Goal: Task Accomplishment & Management: Complete application form

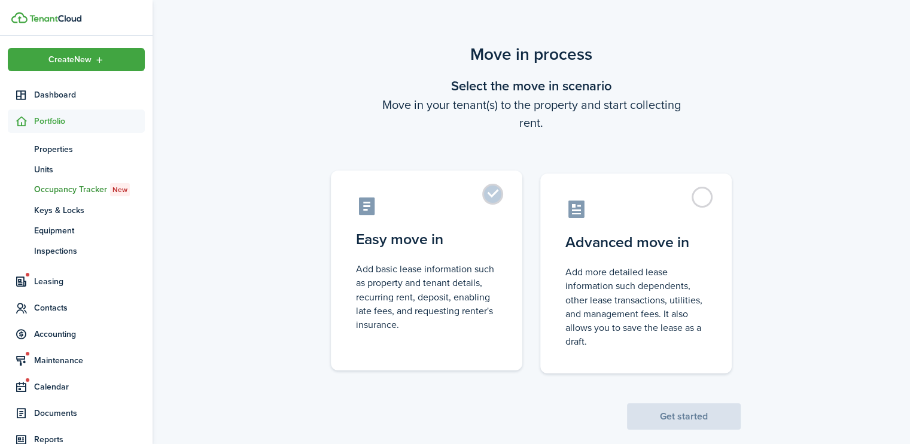
click at [494, 193] on label "Easy move in Add basic lease information such as property and tenant details, r…" at bounding box center [427, 271] width 192 height 200
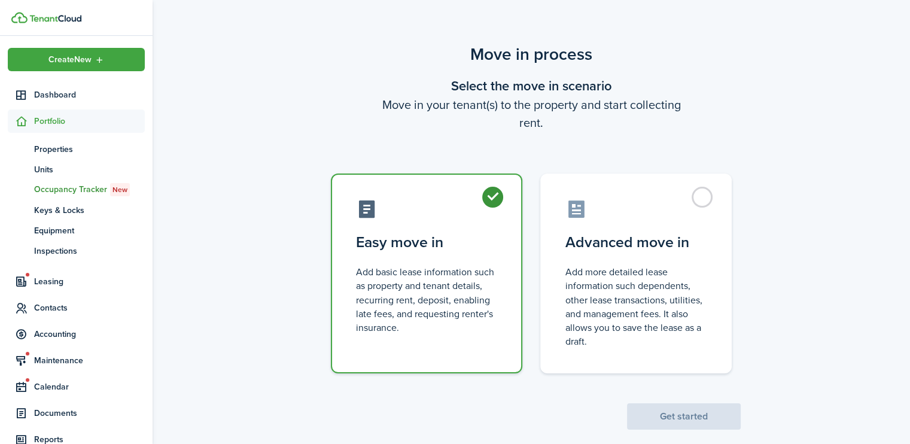
radio input "true"
click at [676, 414] on button "Get started" at bounding box center [684, 416] width 114 height 26
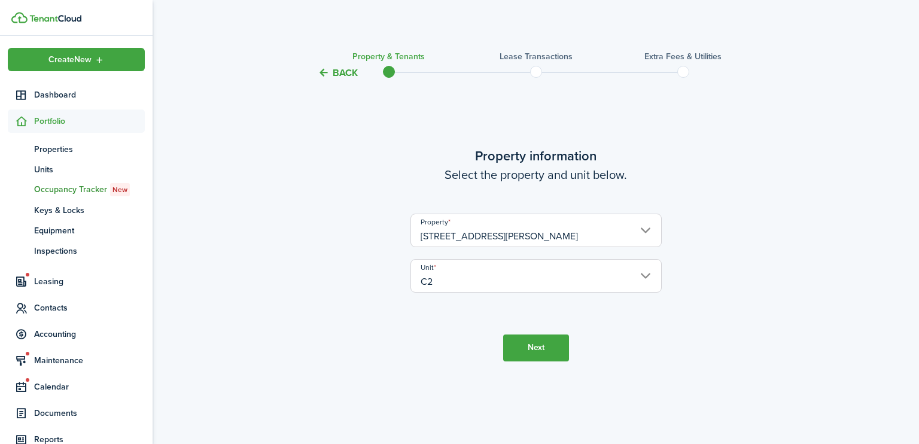
click at [535, 352] on button "Next" at bounding box center [536, 348] width 66 height 27
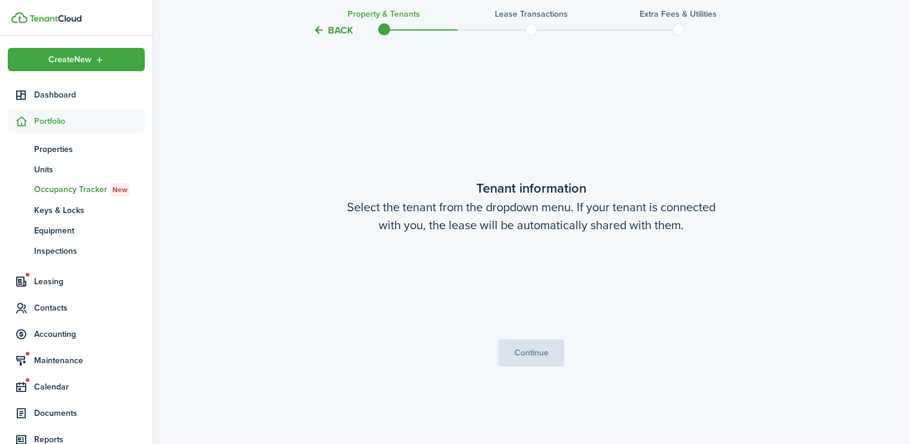
scroll to position [364, 0]
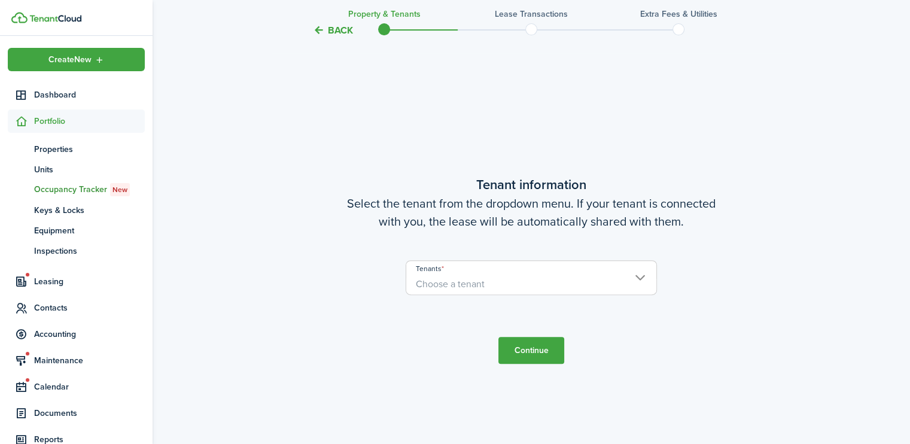
click at [576, 291] on span "Choose a tenant" at bounding box center [531, 284] width 250 height 20
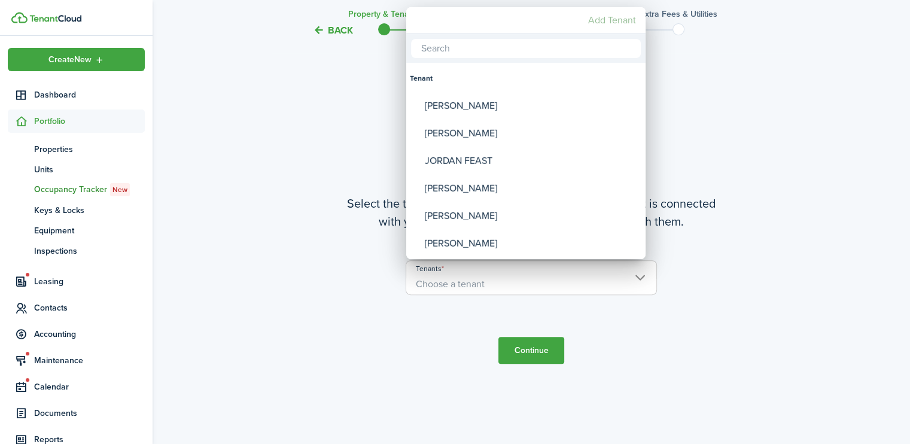
click at [599, 18] on mbsc-button "Add Tenant" at bounding box center [611, 21] width 57 height 22
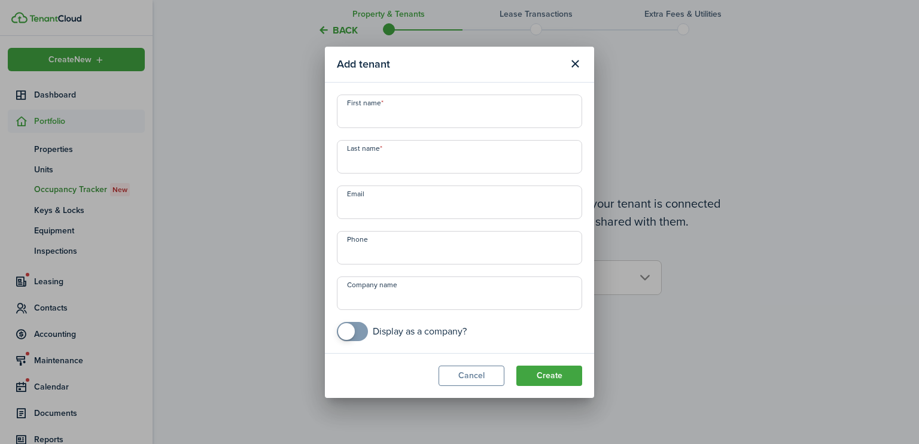
click at [352, 110] on input "First name" at bounding box center [459, 112] width 245 height 34
type input "[PERSON_NAME]"
click at [344, 162] on input "Last name" at bounding box center [459, 157] width 245 height 34
type input "Franklin"
click at [547, 375] on button "Create" at bounding box center [549, 376] width 66 height 20
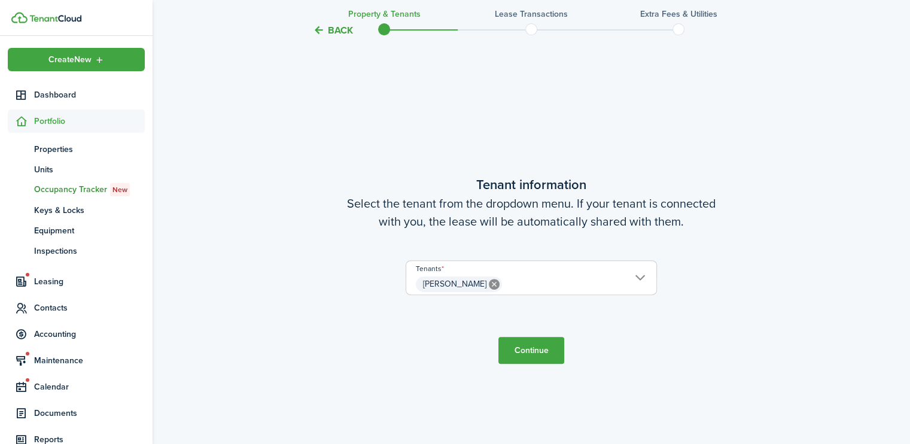
click at [517, 354] on button "Continue" at bounding box center [532, 350] width 66 height 27
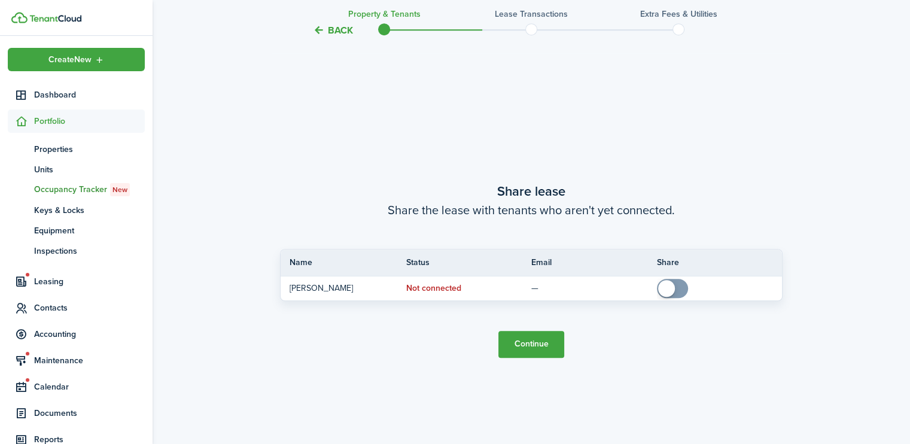
scroll to position [808, 0]
click at [540, 336] on button "Continue" at bounding box center [532, 343] width 66 height 27
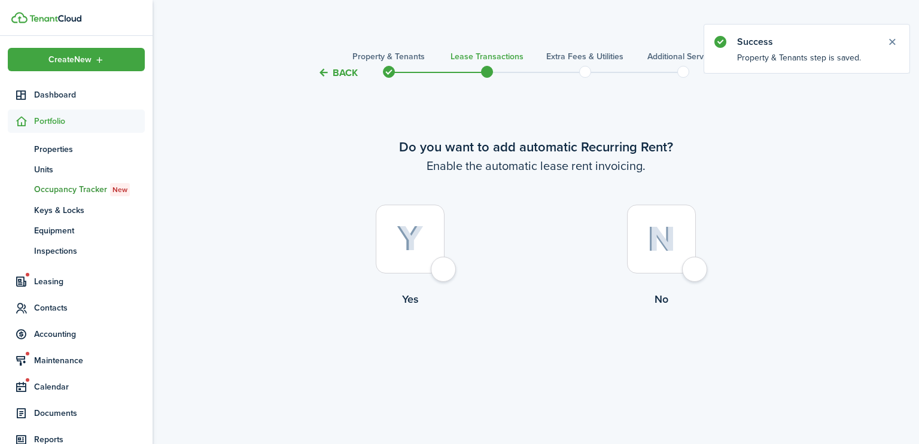
click at [440, 273] on div at bounding box center [410, 239] width 69 height 69
radio input "true"
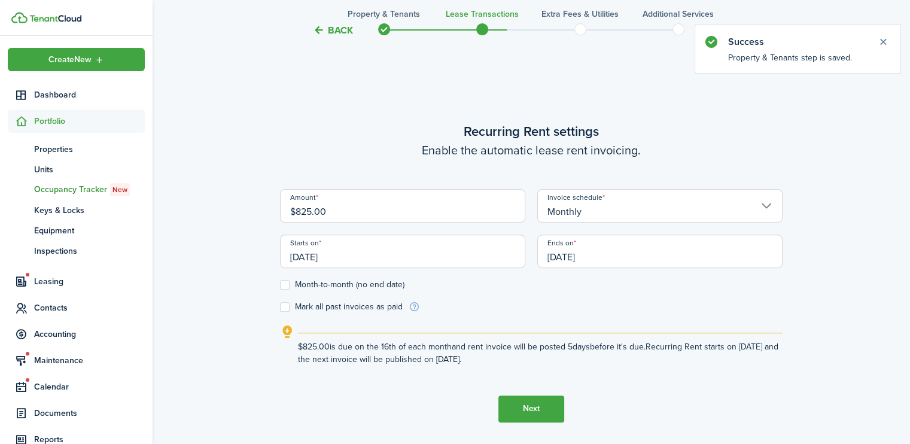
scroll to position [364, 0]
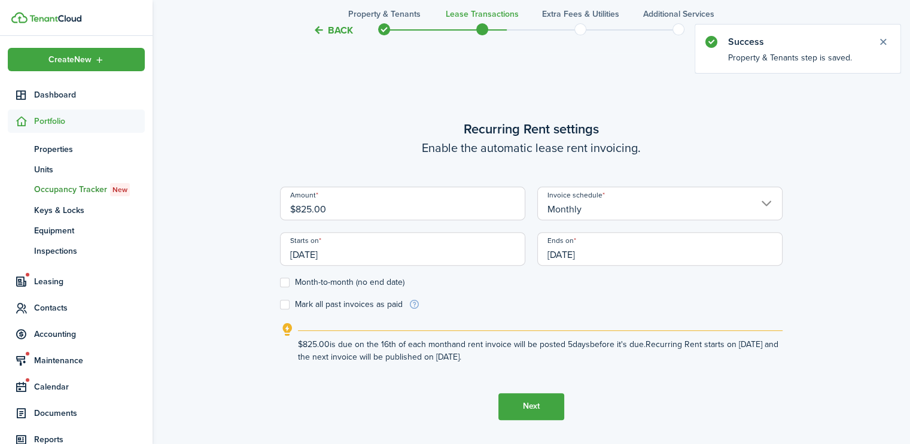
click at [326, 206] on input "$825.00" at bounding box center [402, 204] width 245 height 34
type input "$900.00"
click at [349, 253] on input "[DATE]" at bounding box center [402, 249] width 245 height 34
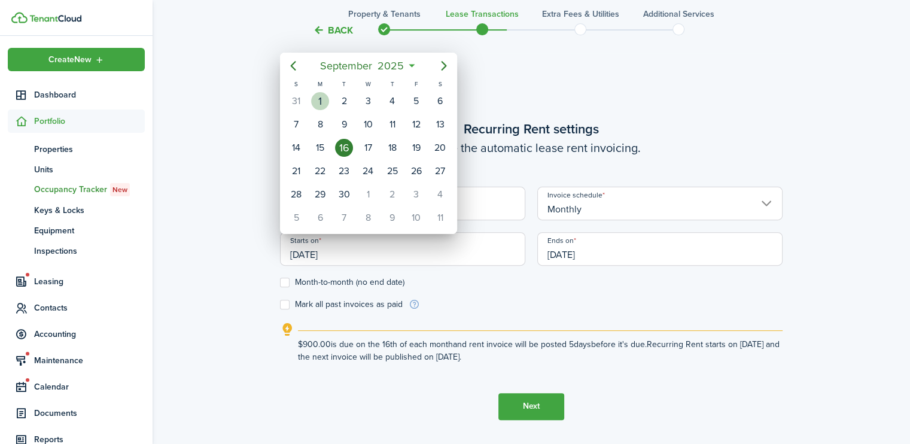
click at [323, 101] on div "1" at bounding box center [320, 101] width 18 height 18
type input "[DATE]"
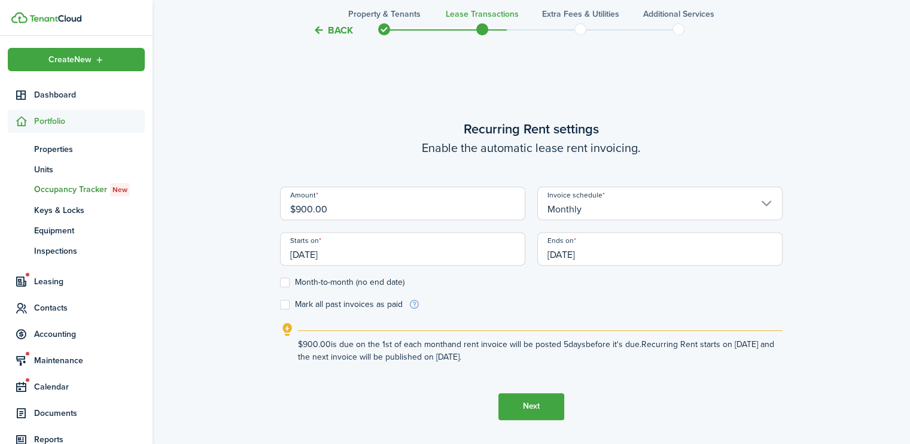
click at [580, 254] on input "[DATE]" at bounding box center [659, 249] width 245 height 34
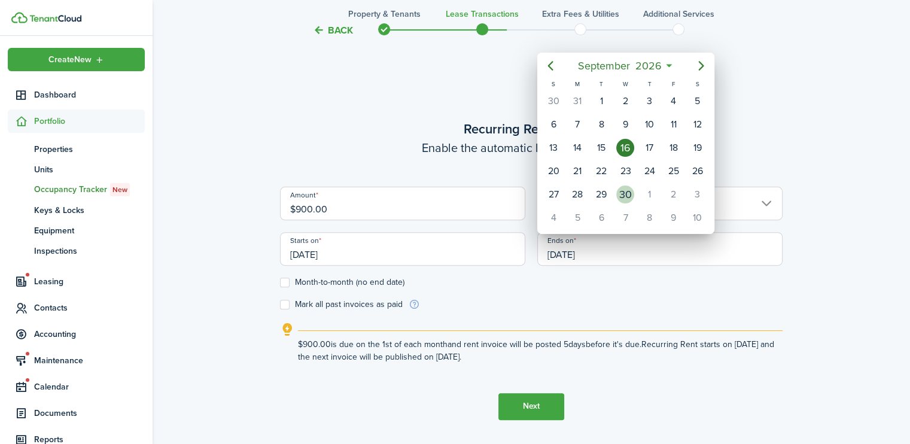
click at [623, 187] on div "30" at bounding box center [625, 195] width 18 height 18
type input "[DATE]"
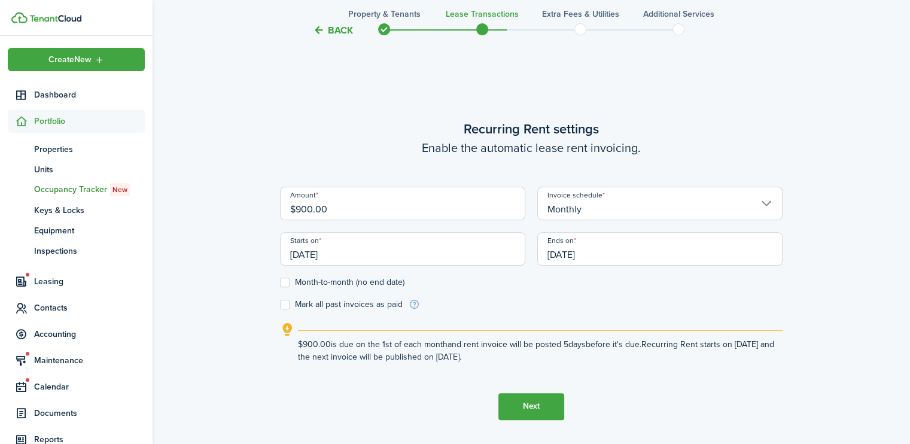
click at [288, 282] on label "Month-to-month (no end date)" at bounding box center [342, 283] width 124 height 10
click at [280, 282] on input "Month-to-month (no end date)" at bounding box center [279, 282] width 1 height 1
checkbox input "true"
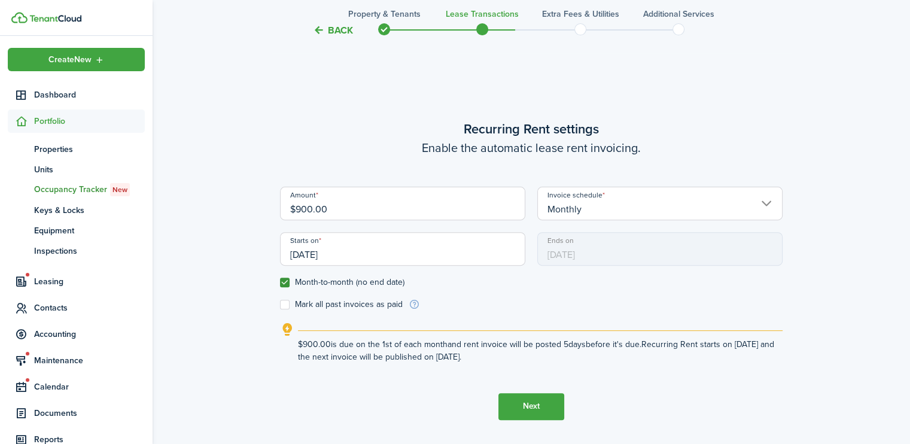
click at [530, 402] on button "Next" at bounding box center [532, 406] width 66 height 27
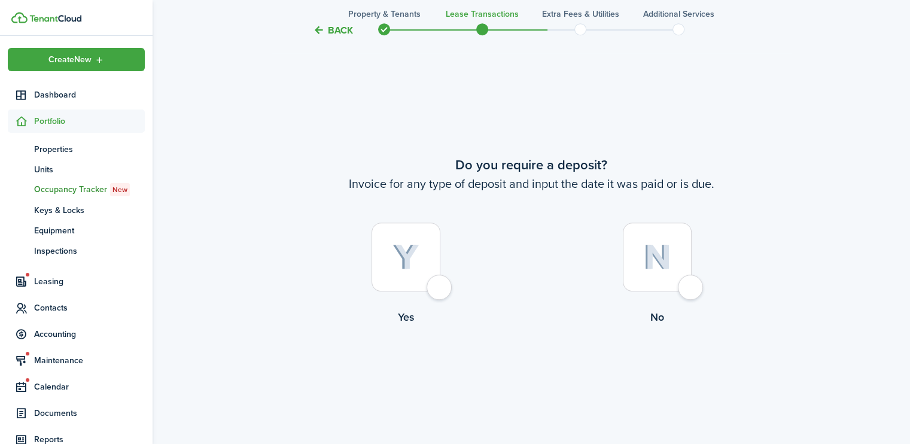
scroll to position [808, 0]
click at [438, 286] on div at bounding box center [406, 254] width 69 height 69
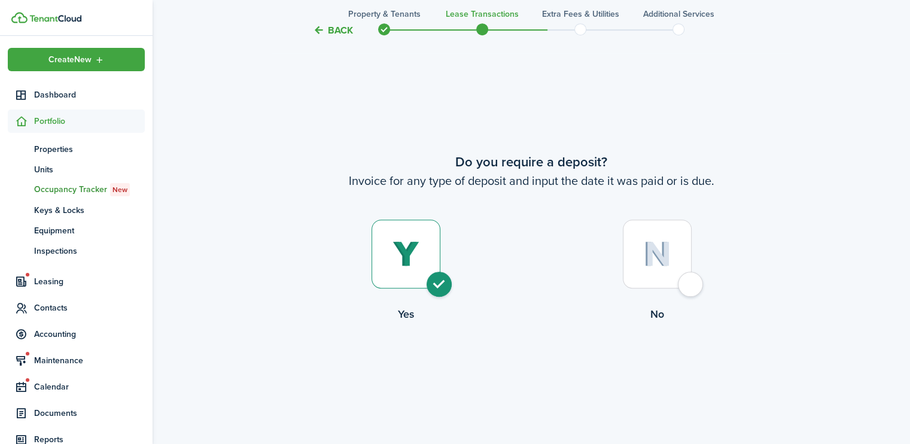
radio input "true"
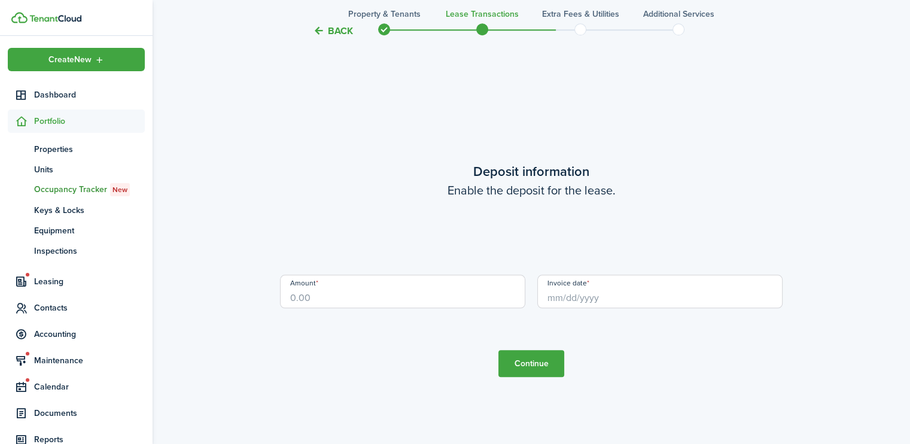
scroll to position [1253, 0]
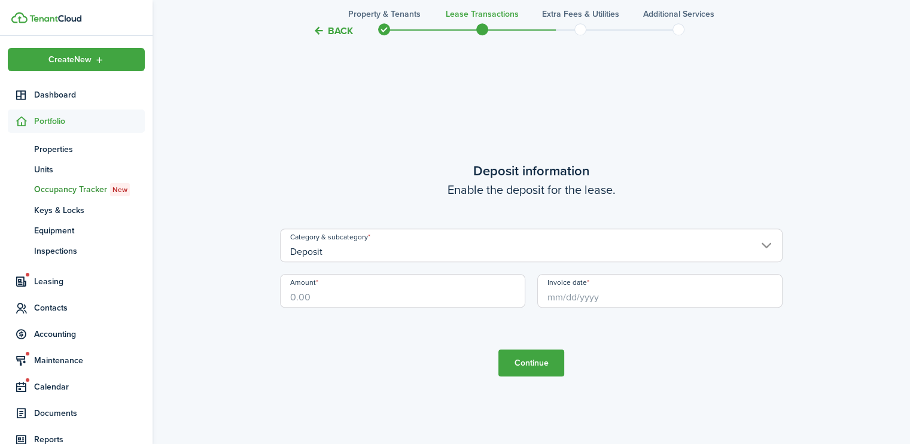
click at [342, 290] on input "Amount" at bounding box center [402, 291] width 245 height 34
type input "$900.00"
click at [563, 299] on input "Invoice date" at bounding box center [659, 291] width 245 height 34
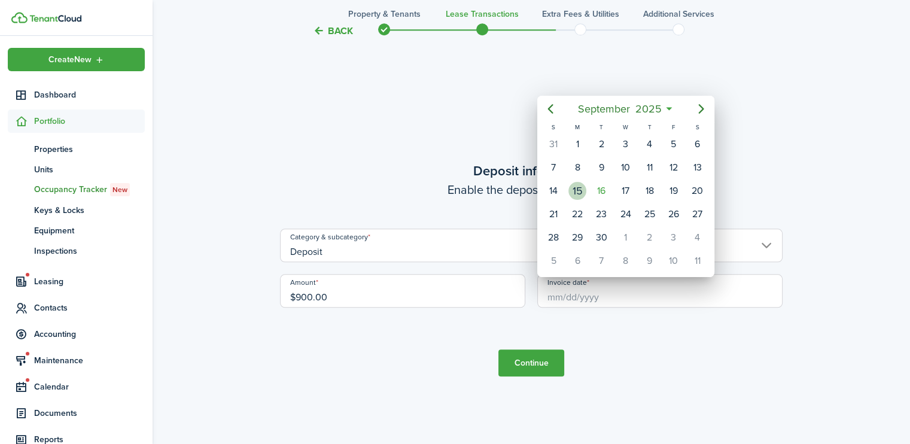
click at [577, 189] on div "15" at bounding box center [578, 191] width 18 height 18
type input "[DATE]"
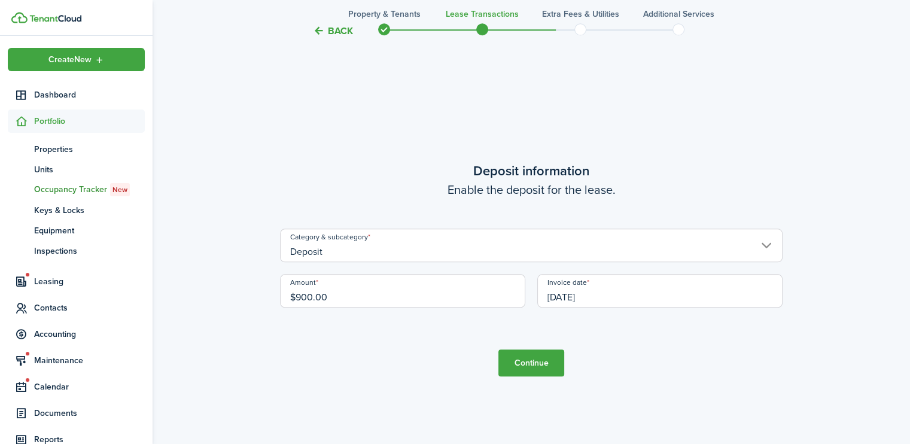
click at [524, 359] on button "Continue" at bounding box center [532, 362] width 66 height 27
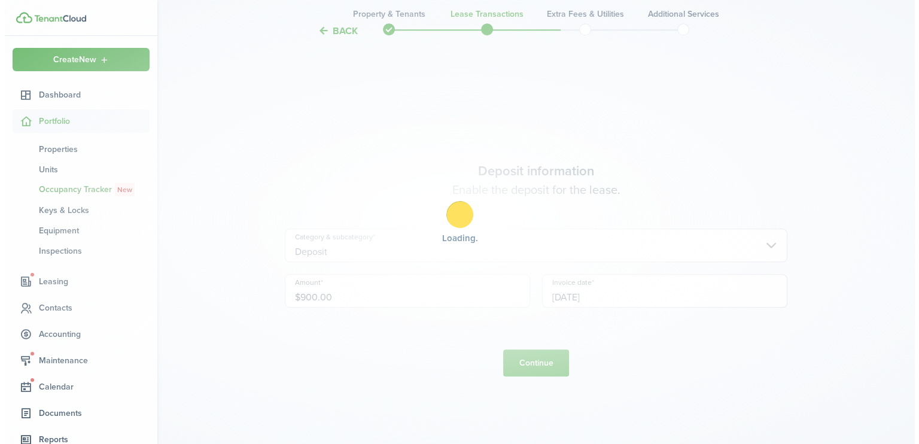
scroll to position [0, 0]
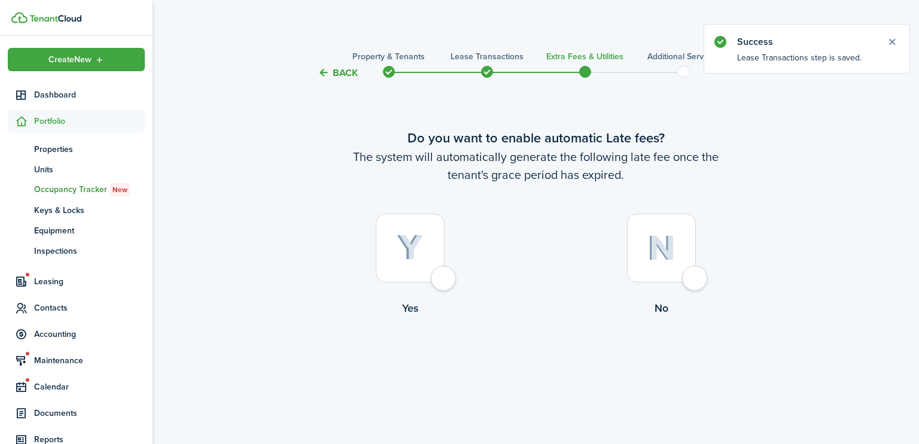
click at [445, 277] on div at bounding box center [410, 248] width 69 height 69
radio input "true"
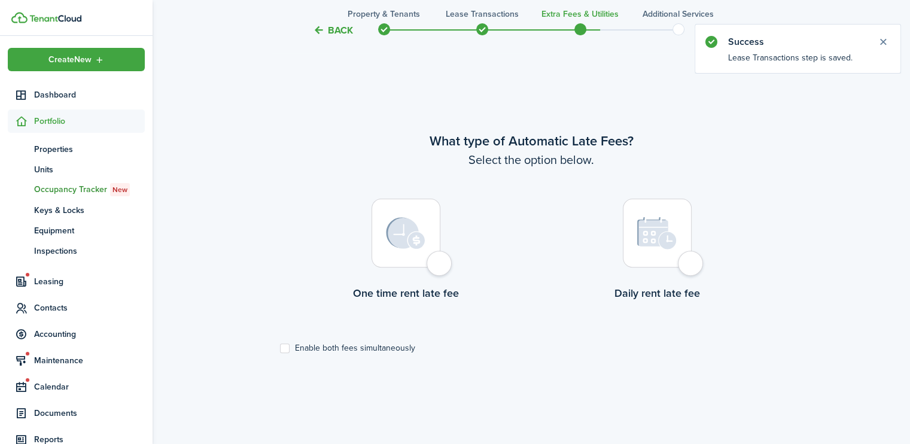
scroll to position [364, 0]
click at [440, 257] on div at bounding box center [406, 231] width 69 height 69
radio input "true"
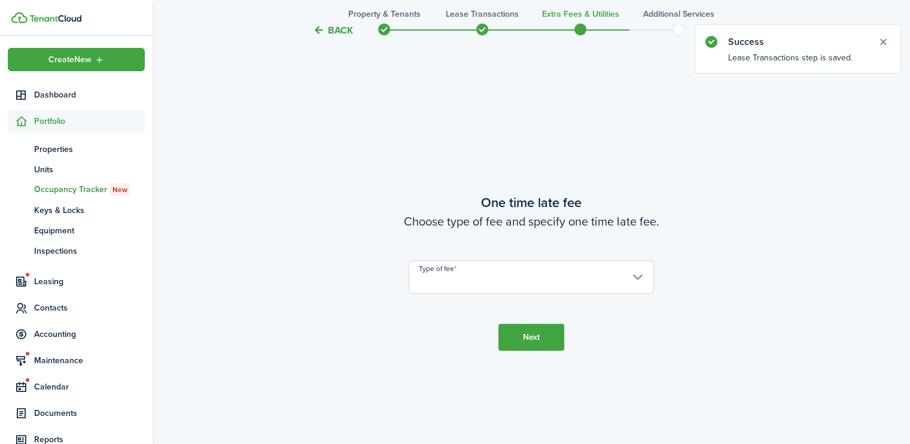
scroll to position [808, 0]
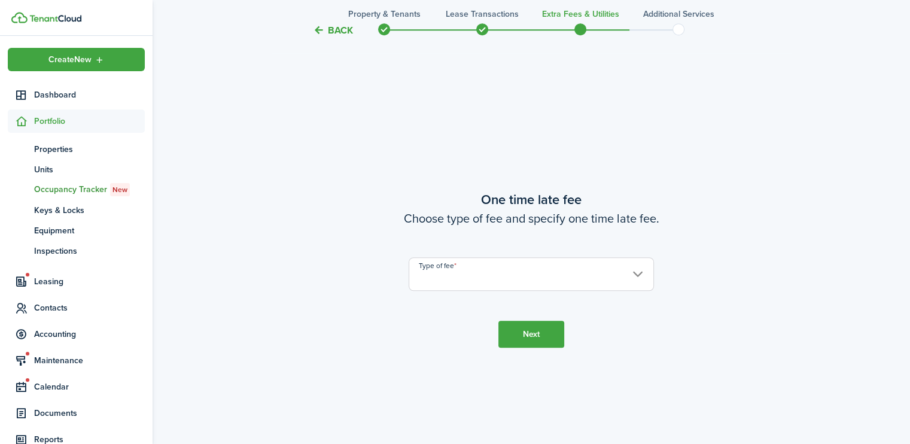
click at [503, 271] on input "Type of fee" at bounding box center [531, 274] width 245 height 34
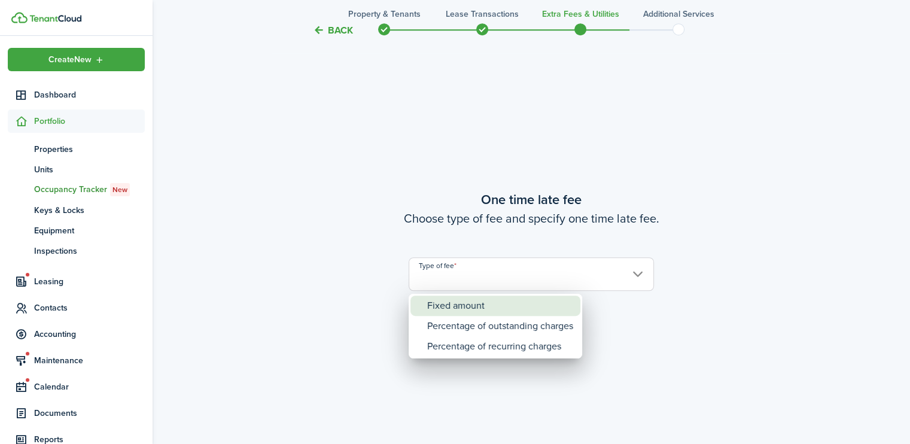
click at [468, 303] on div "Fixed amount" at bounding box center [500, 306] width 146 height 20
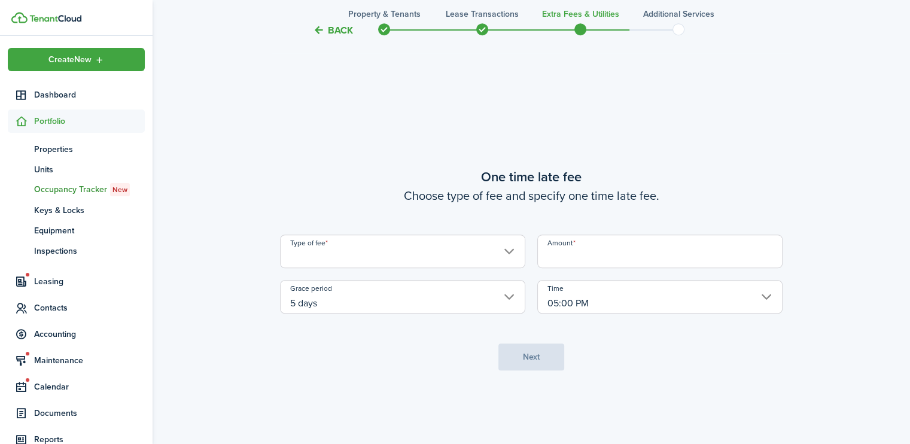
type input "Fixed amount"
click at [595, 251] on input "Amount" at bounding box center [659, 252] width 245 height 34
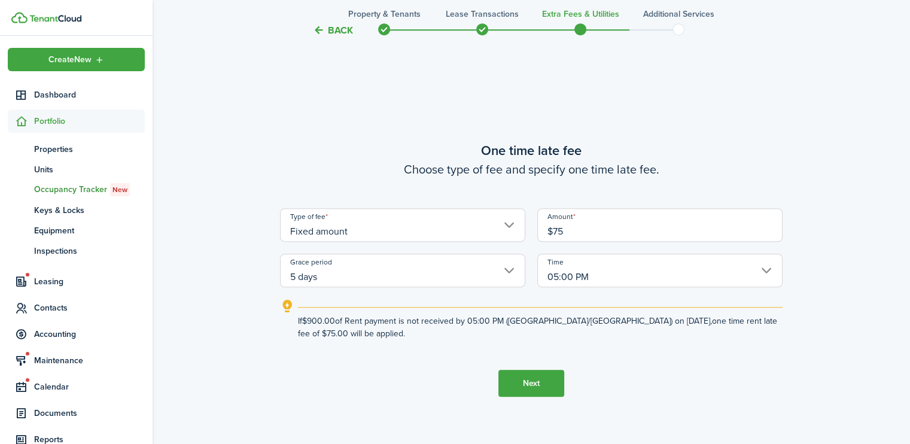
type input "$75.00"
click at [542, 378] on button "Next" at bounding box center [532, 383] width 66 height 27
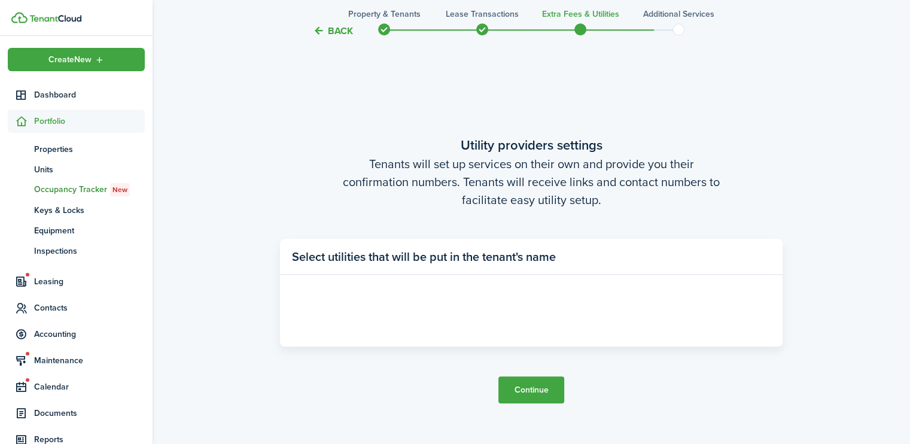
scroll to position [1253, 0]
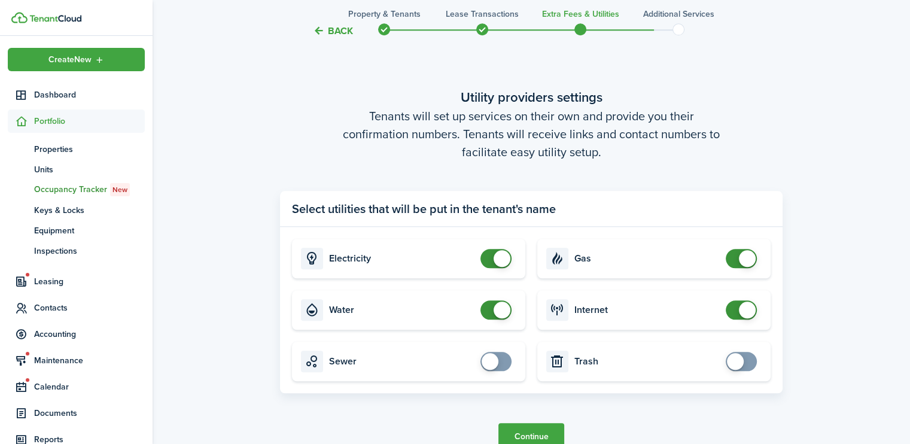
checkbox input "false"
click at [737, 260] on span at bounding box center [741, 258] width 12 height 19
checkbox input "true"
click at [494, 359] on span at bounding box center [490, 361] width 17 height 17
checkbox input "true"
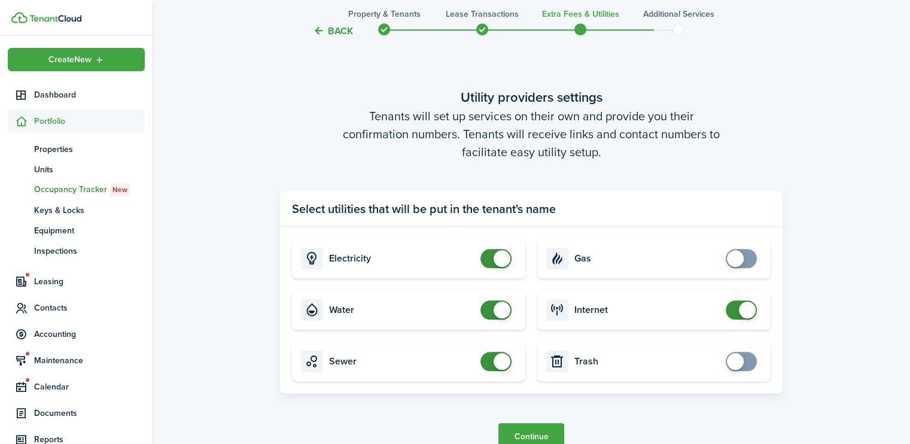
click at [732, 364] on span at bounding box center [735, 361] width 17 height 17
click at [534, 432] on button "Continue" at bounding box center [532, 436] width 66 height 27
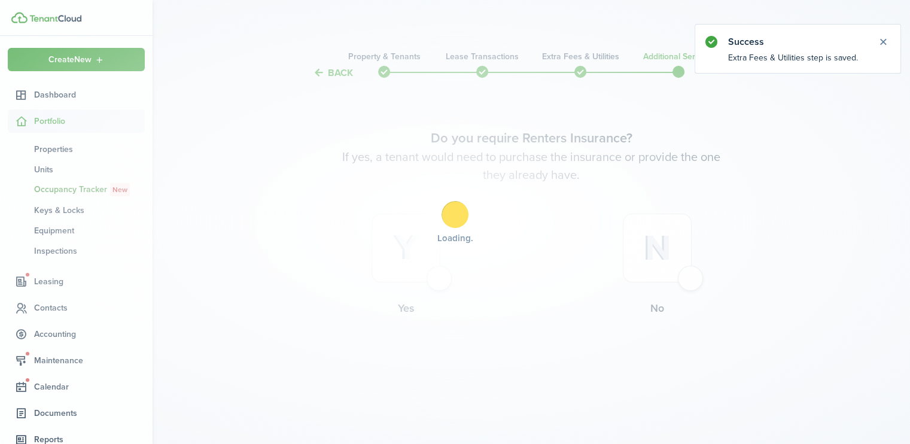
scroll to position [0, 0]
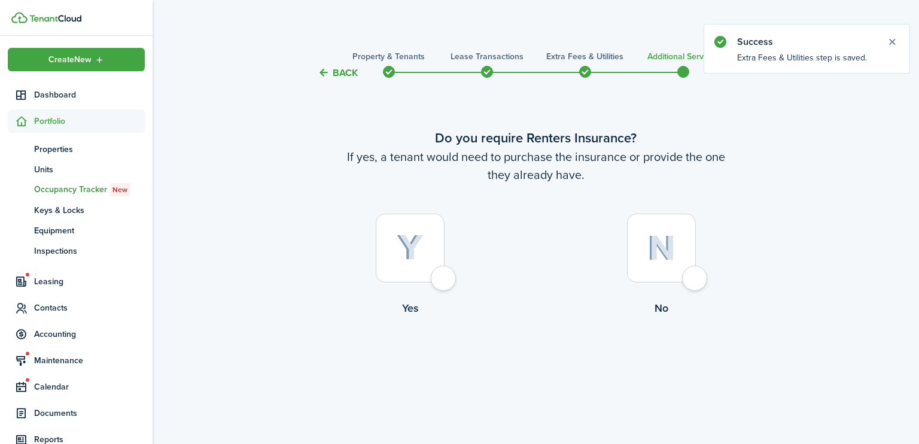
click at [692, 282] on div at bounding box center [661, 248] width 69 height 69
radio input "true"
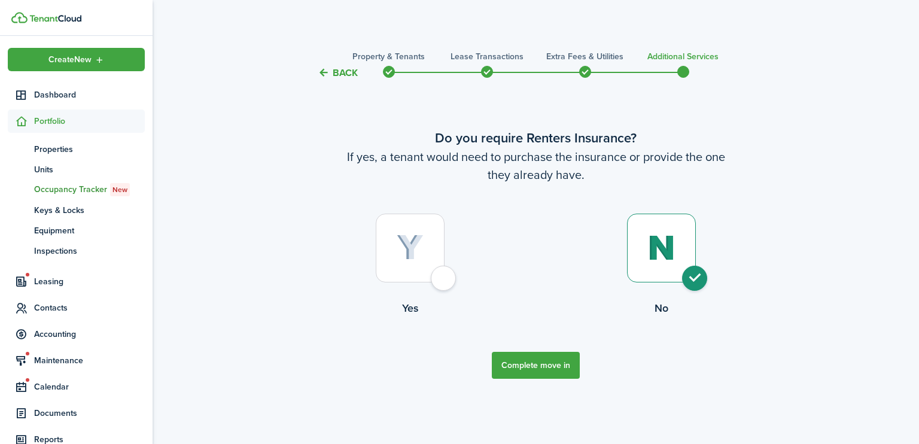
click at [542, 365] on button "Complete move in" at bounding box center [536, 365] width 88 height 27
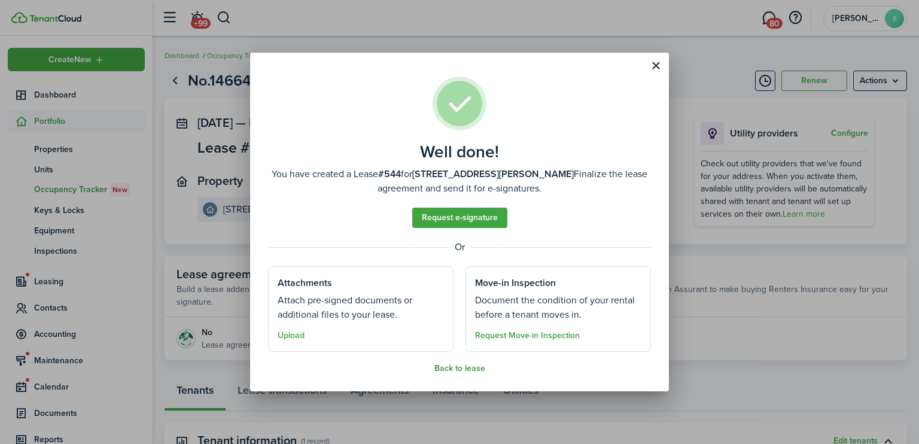
click at [467, 370] on button "Back to lease" at bounding box center [459, 369] width 51 height 10
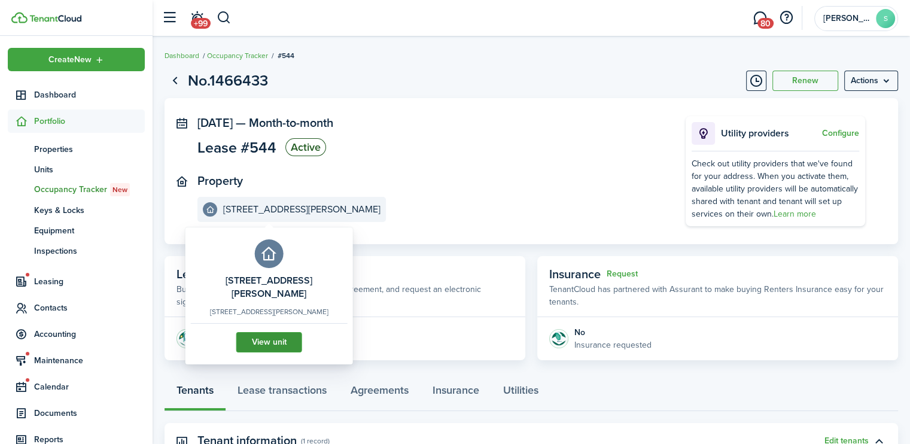
click at [268, 334] on link "View unit" at bounding box center [269, 342] width 66 height 20
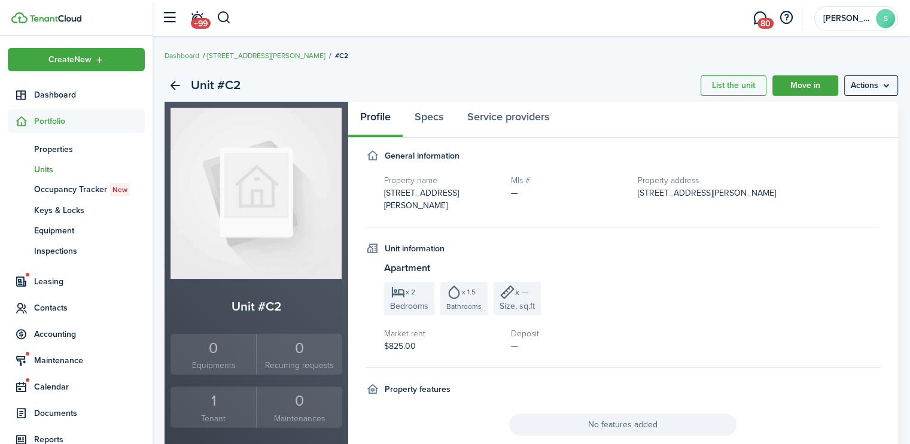
click at [211, 399] on div "1" at bounding box center [214, 401] width 80 height 23
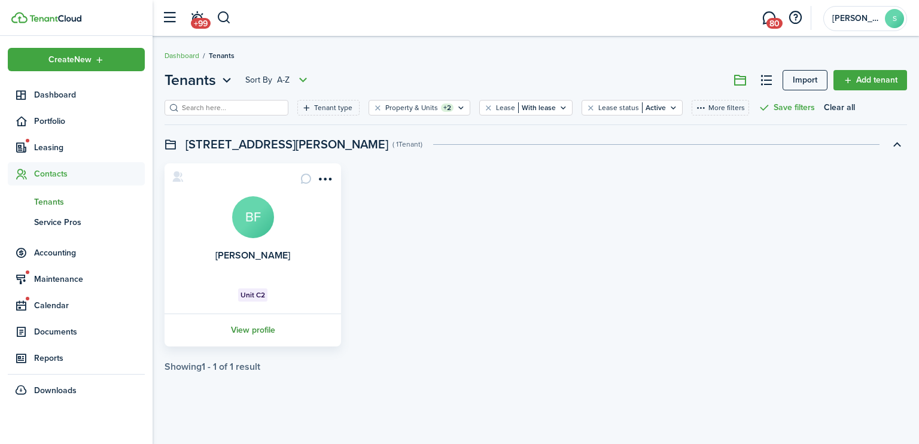
click at [251, 332] on link "View profile" at bounding box center [253, 330] width 180 height 33
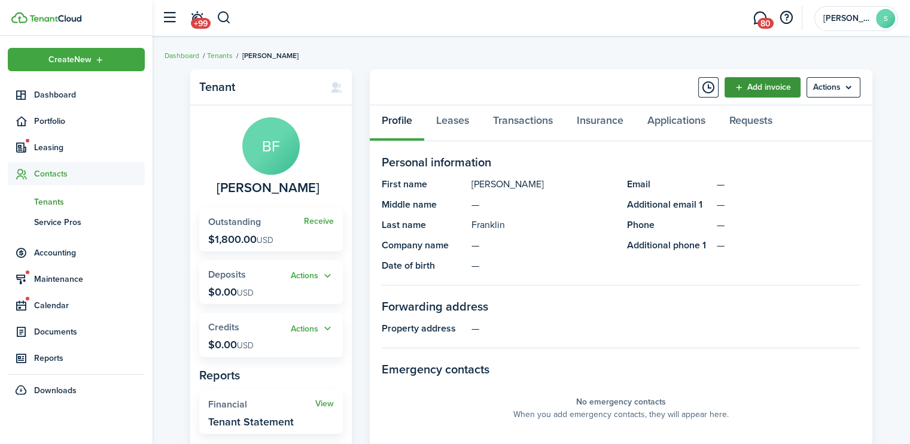
click at [759, 89] on link "Add invoice" at bounding box center [763, 87] width 76 height 20
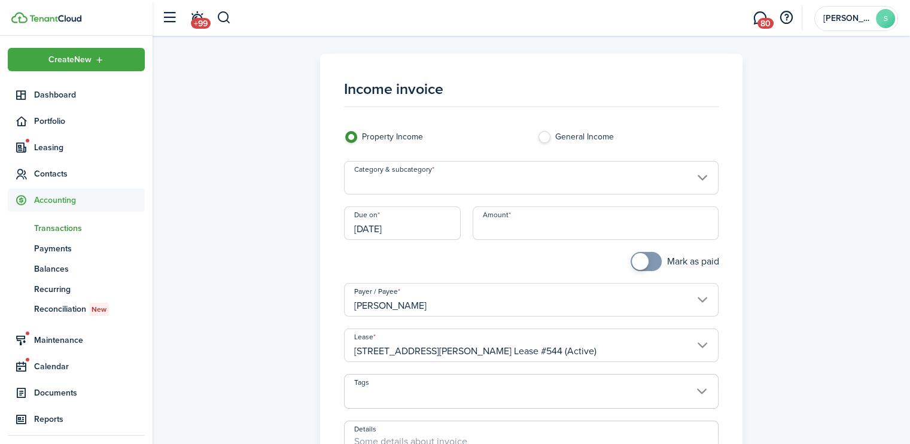
click at [394, 187] on input "Category & subcategory" at bounding box center [531, 178] width 375 height 34
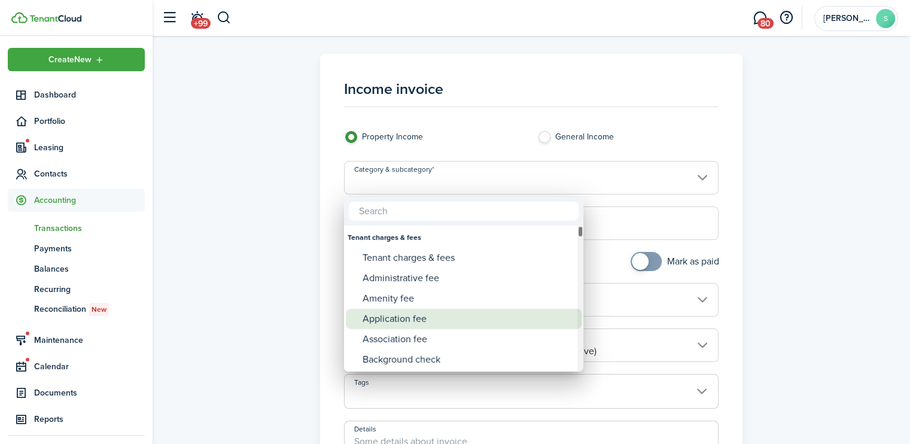
click at [390, 315] on div "Application fee" at bounding box center [469, 319] width 212 height 20
type input "Tenant charges & fees / Application fee"
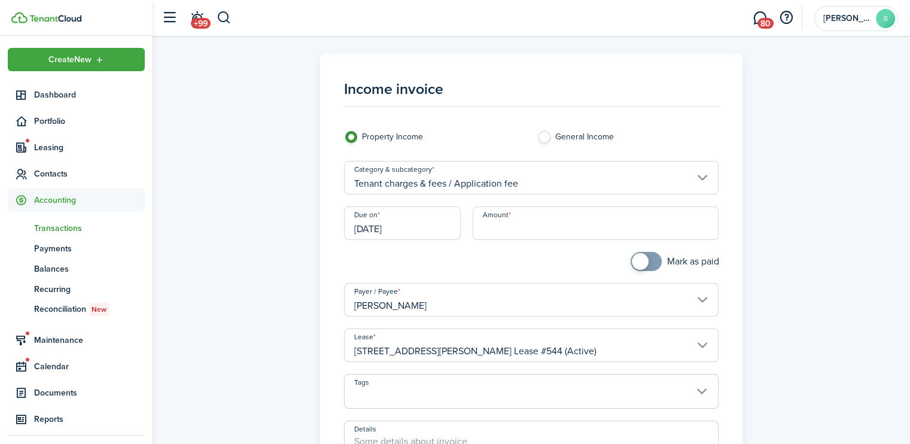
click at [487, 226] on input "Amount" at bounding box center [596, 223] width 246 height 34
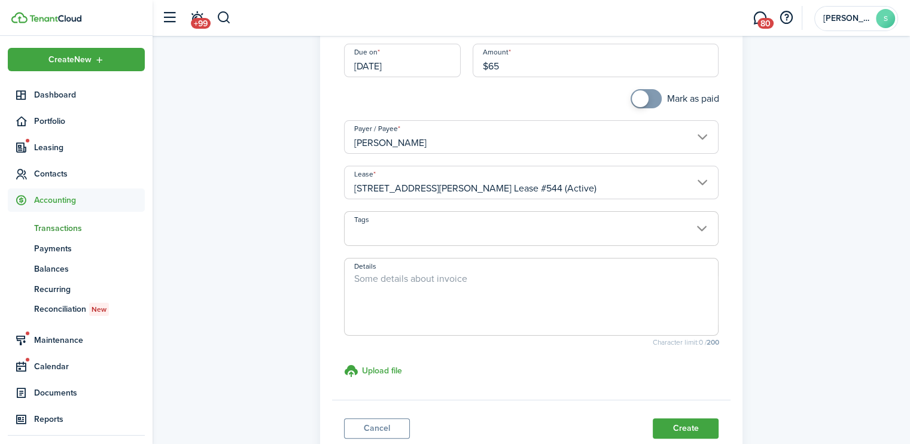
scroll to position [178, 0]
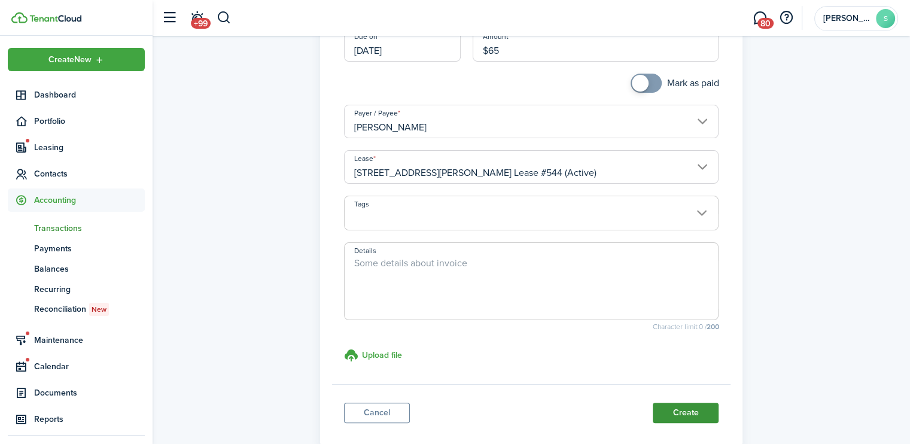
type input "$65.00"
click at [689, 411] on button "Create" at bounding box center [686, 413] width 66 height 20
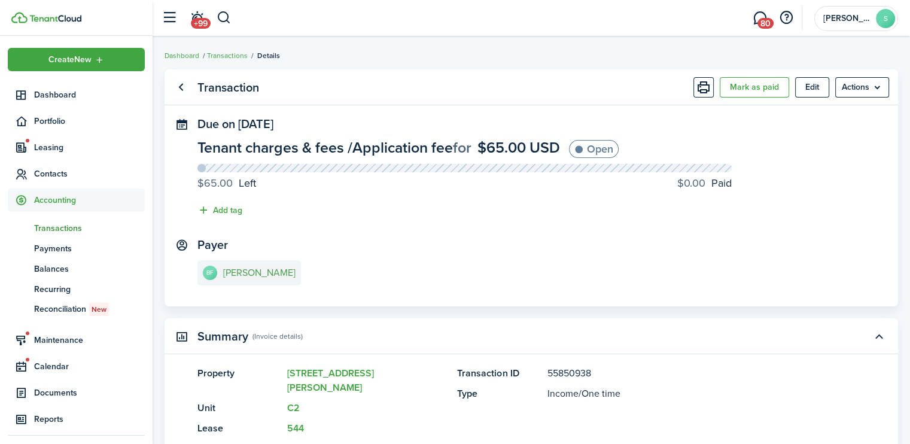
click at [272, 271] on e-details-info-title "[PERSON_NAME]" at bounding box center [259, 273] width 72 height 11
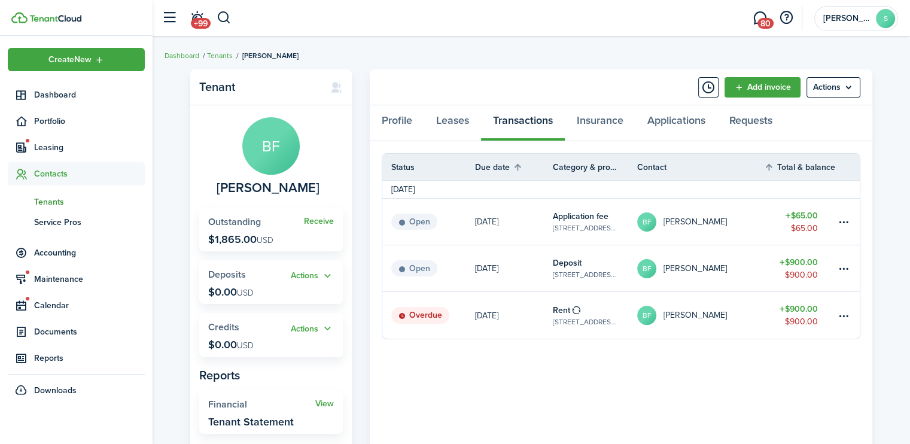
click at [428, 317] on status "Overdue" at bounding box center [420, 315] width 58 height 17
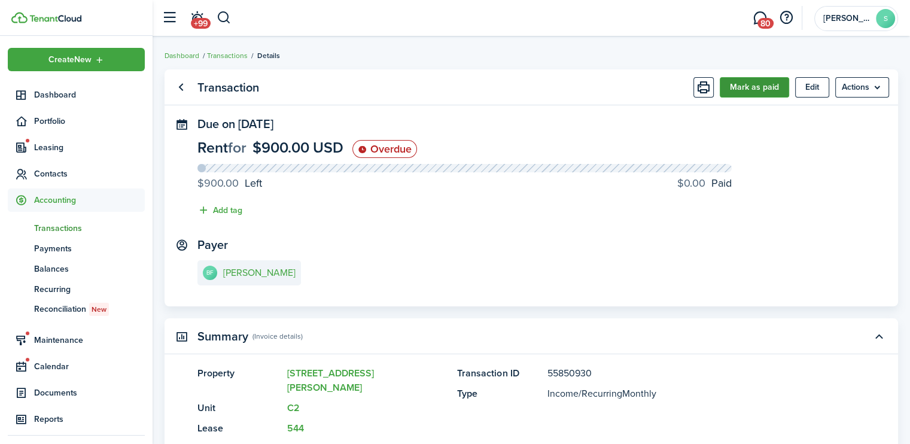
click at [742, 92] on button "Mark as paid" at bounding box center [754, 87] width 69 height 20
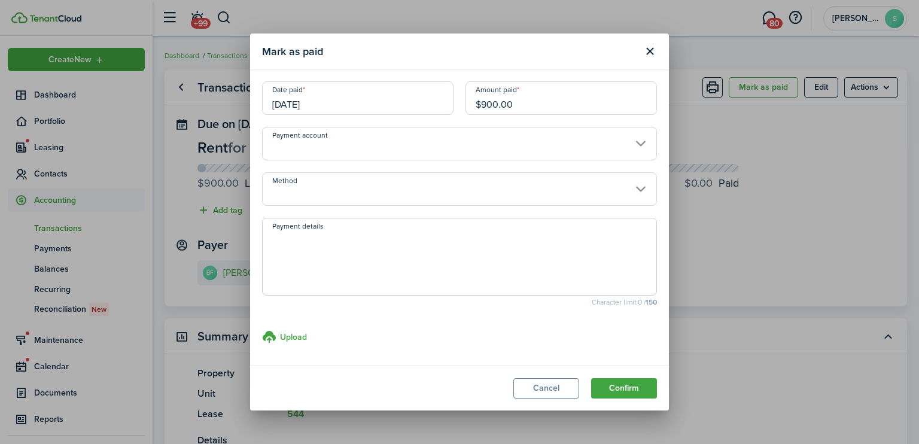
click at [497, 103] on input "$900.00" at bounding box center [562, 98] width 192 height 34
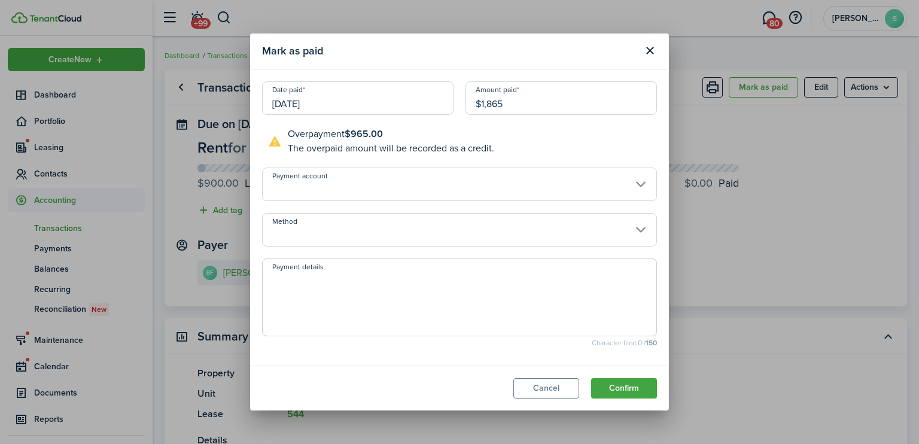
click at [337, 105] on input "[DATE]" at bounding box center [358, 98] width 192 height 34
type input "$1,865.00"
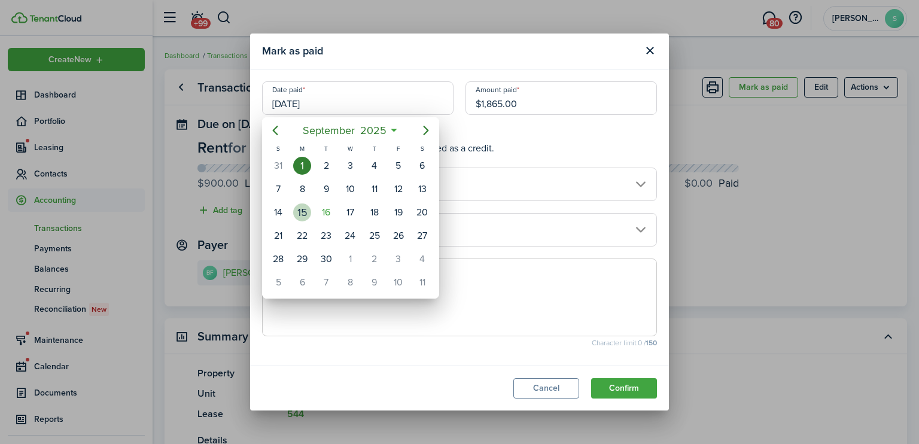
click at [299, 212] on div "15" at bounding box center [302, 212] width 18 height 18
type input "[DATE]"
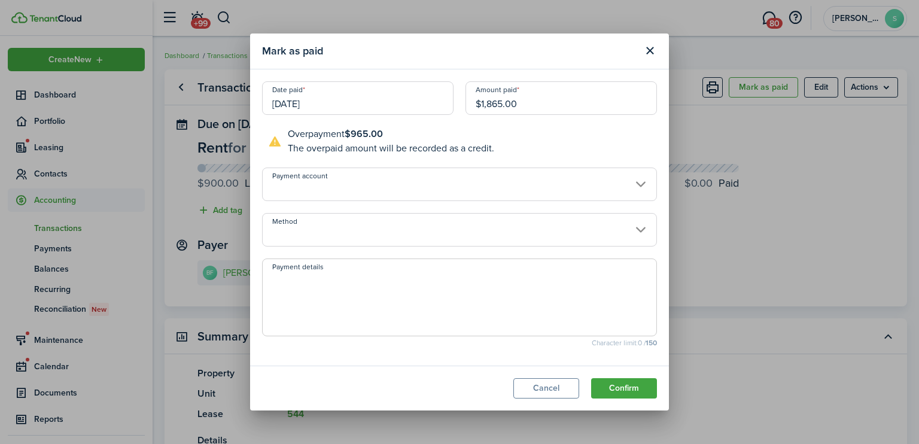
click at [276, 281] on textarea "Payment details" at bounding box center [460, 300] width 394 height 57
type textarea "Prorate October @ 450.00"
click at [633, 381] on button "Confirm" at bounding box center [624, 388] width 66 height 20
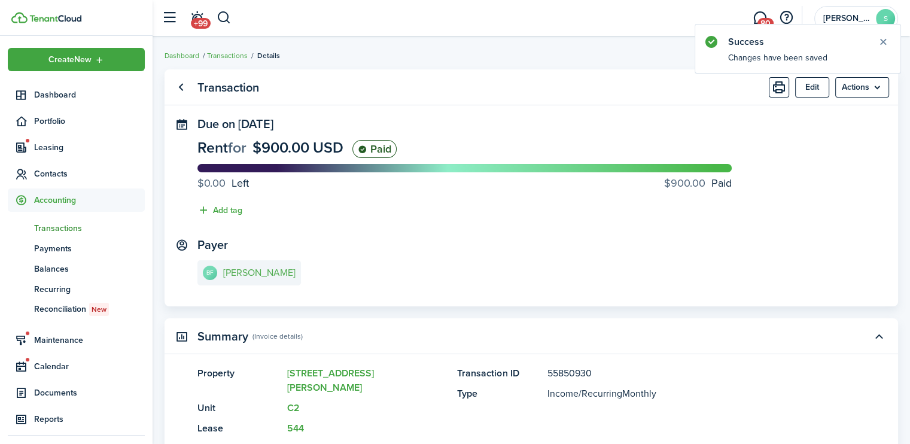
click at [290, 279] on link "BF [PERSON_NAME]" at bounding box center [249, 272] width 104 height 25
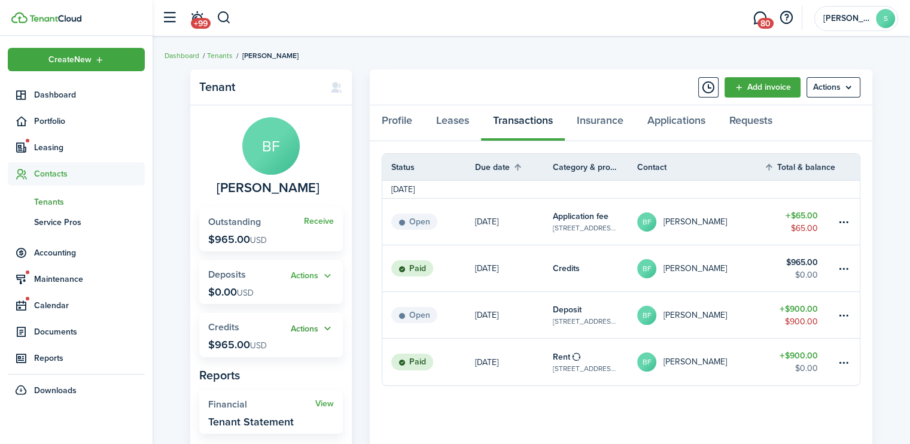
click at [311, 329] on button "Actions" at bounding box center [312, 329] width 43 height 14
click at [239, 371] on link "Apply" at bounding box center [281, 373] width 105 height 20
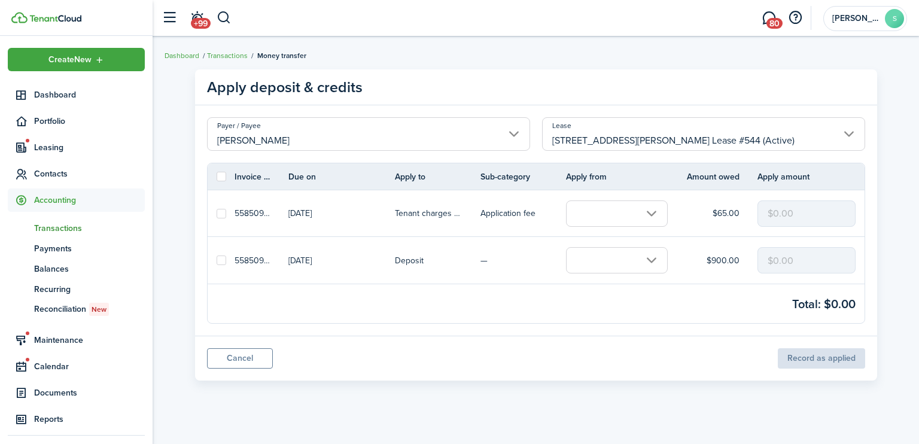
click at [648, 260] on input "text" at bounding box center [617, 260] width 102 height 26
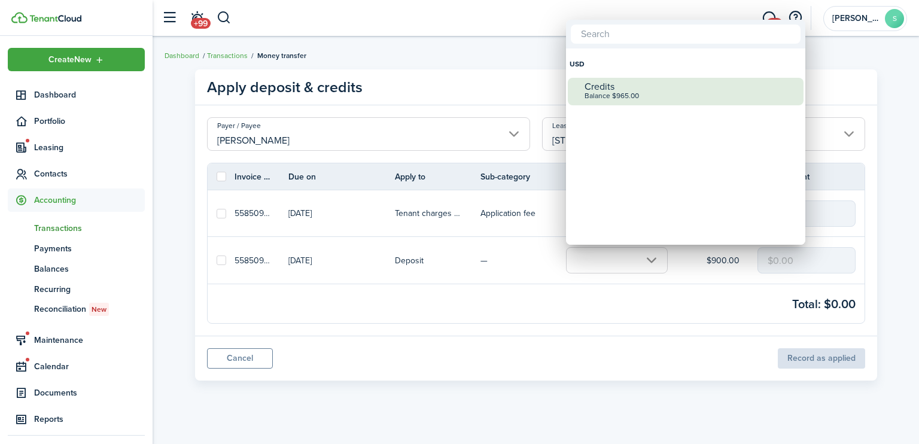
click at [612, 102] on div "Credits Balance $965.00" at bounding box center [691, 91] width 212 height 26
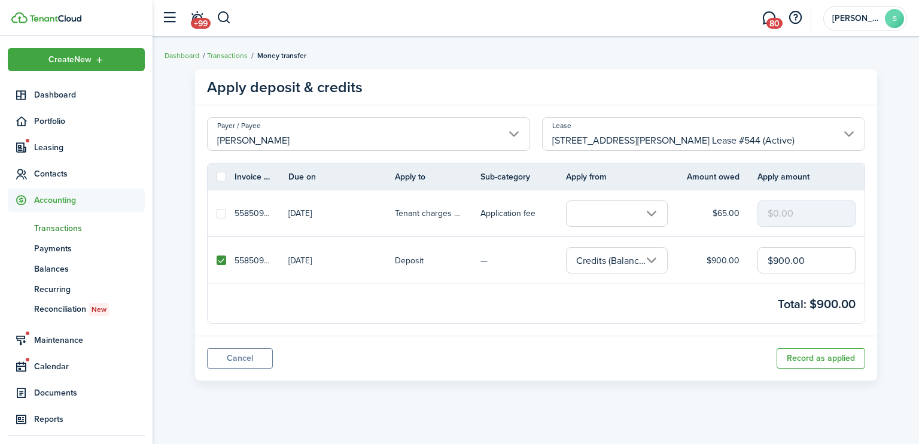
click at [648, 209] on input "text" at bounding box center [617, 213] width 102 height 26
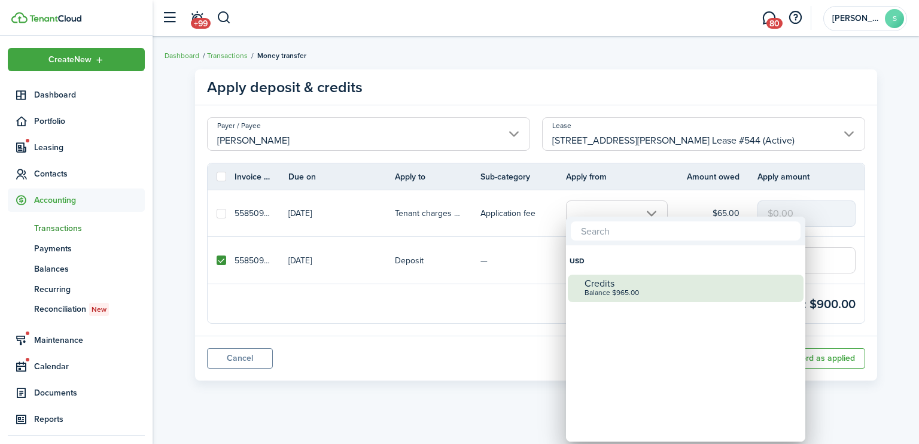
click at [603, 279] on div "Credits" at bounding box center [691, 283] width 212 height 11
checkbox input "true"
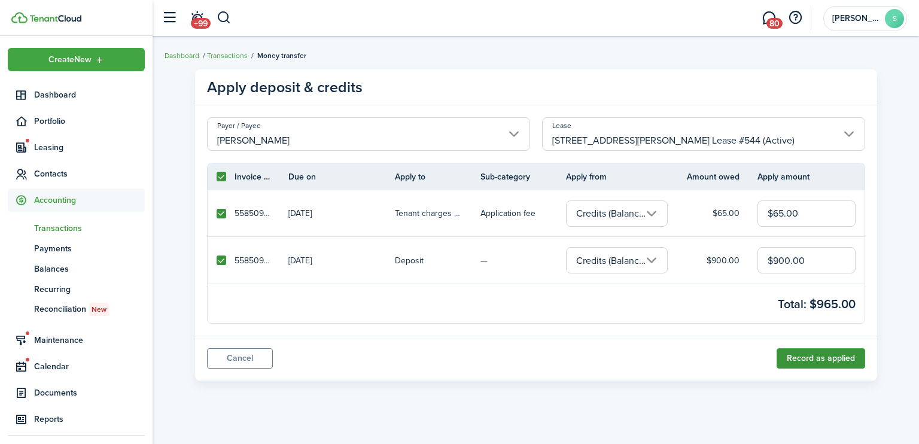
click at [808, 357] on button "Record as applied" at bounding box center [821, 358] width 89 height 20
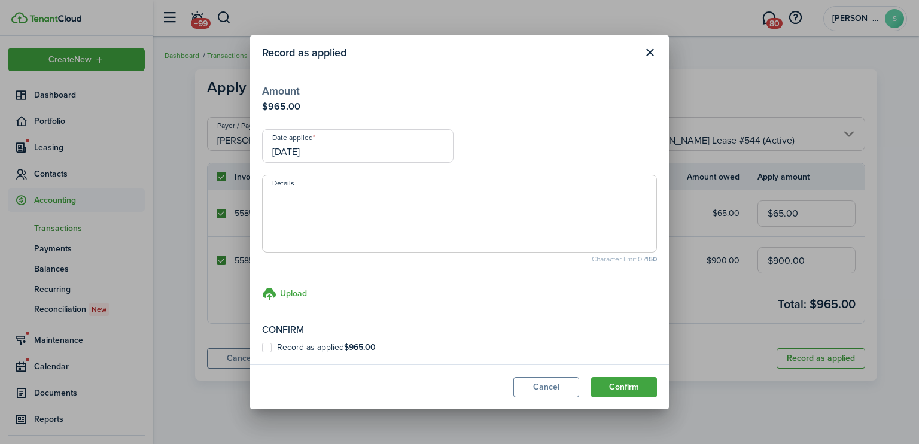
click at [268, 348] on label "Record as applied $965.00" at bounding box center [319, 348] width 114 height 10
click at [262, 348] on input "Record as applied $965.00" at bounding box center [262, 347] width 1 height 1
checkbox input "true"
click at [636, 387] on button "Confirm" at bounding box center [624, 387] width 66 height 20
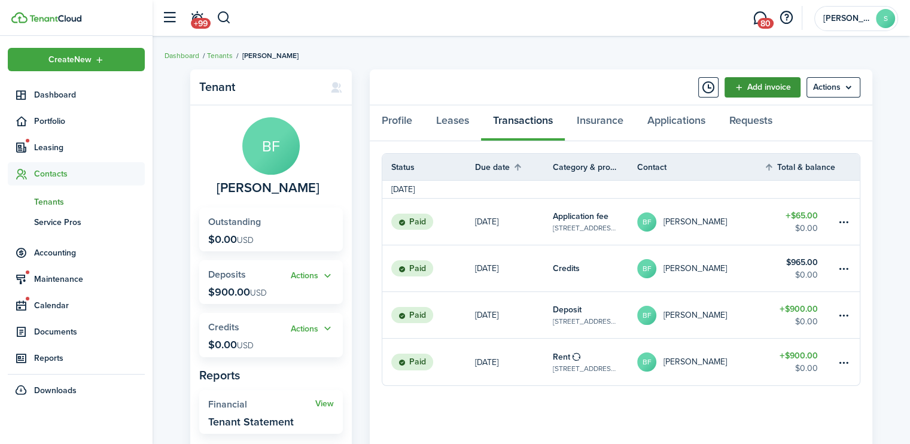
click at [754, 84] on link "Add invoice" at bounding box center [763, 87] width 76 height 20
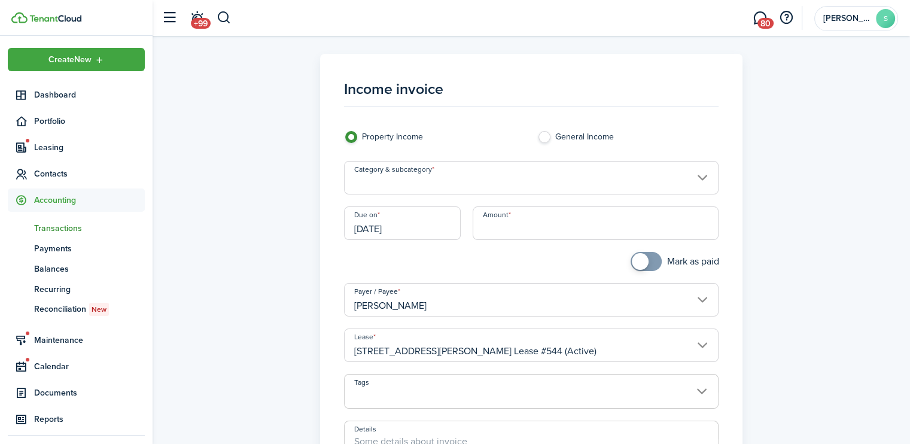
click at [698, 174] on input "Category & subcategory" at bounding box center [531, 178] width 375 height 34
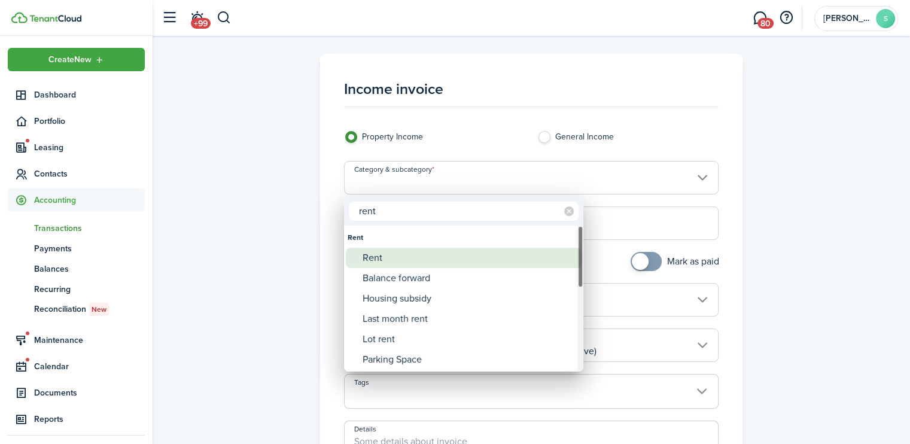
type input "rent"
click at [371, 254] on div "Rent" at bounding box center [469, 258] width 212 height 20
type input "Rent"
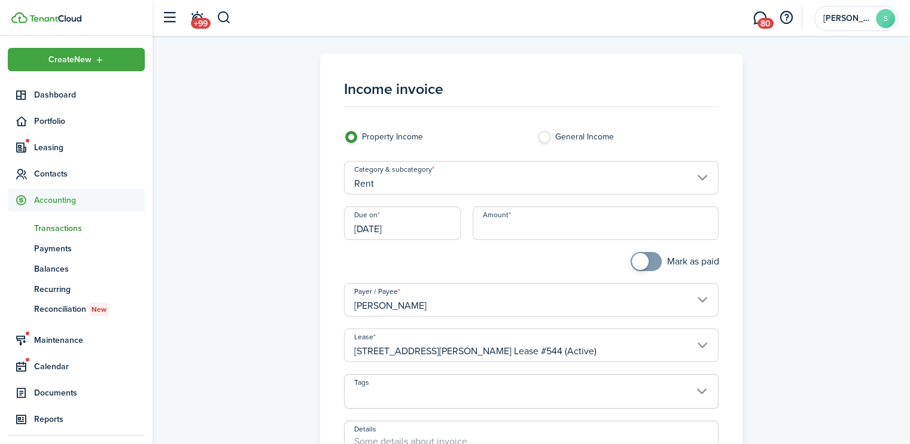
click at [488, 227] on input "Amount" at bounding box center [596, 223] width 246 height 34
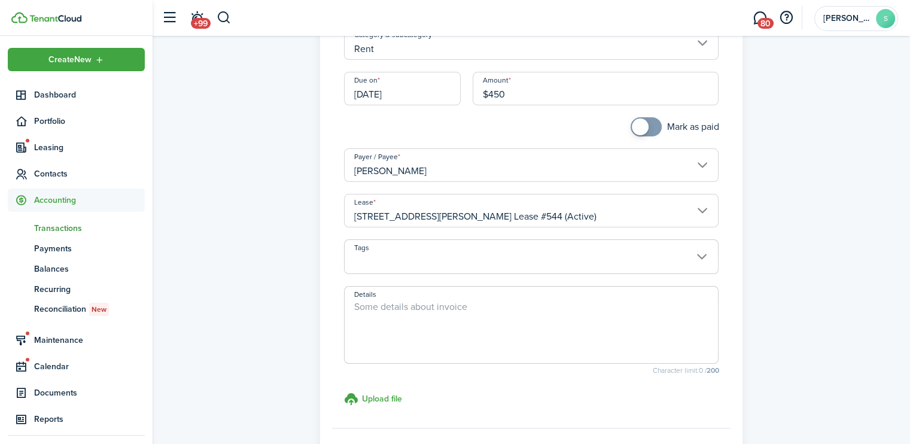
scroll to position [135, 0]
click at [400, 89] on input "[DATE]" at bounding box center [402, 88] width 117 height 34
type input "$450.00"
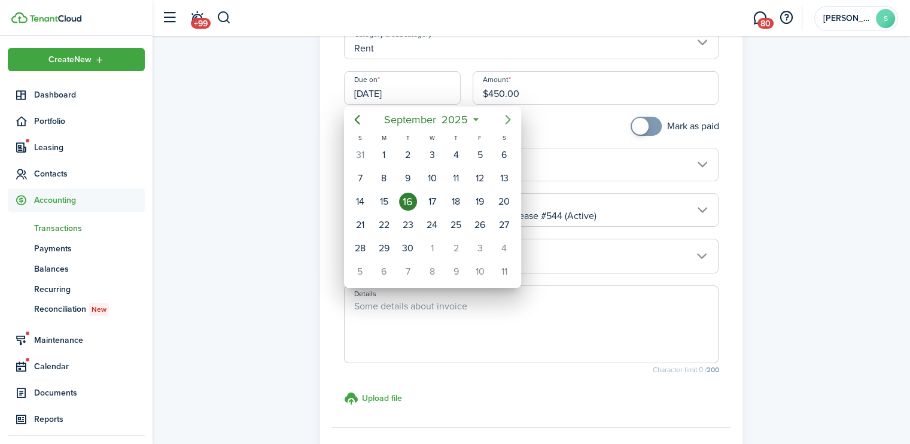
click at [506, 119] on icon "Next page" at bounding box center [508, 120] width 14 height 14
click at [431, 154] on div "1" at bounding box center [432, 155] width 18 height 18
type input "[DATE]"
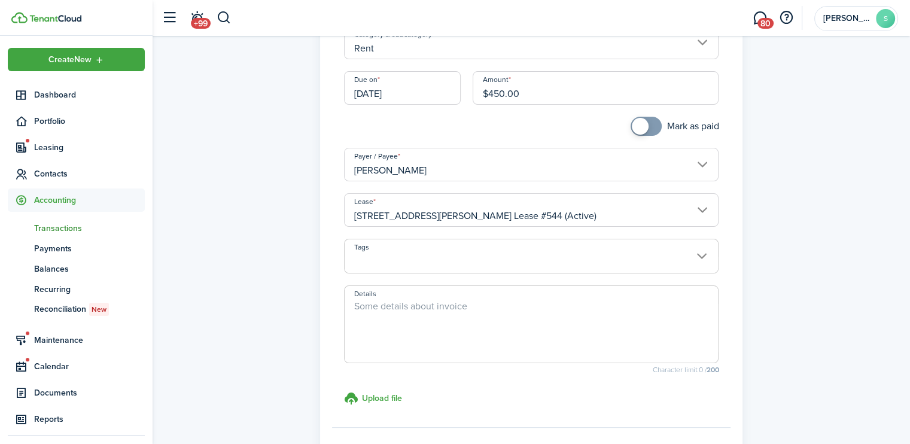
click at [365, 308] on textarea "Details" at bounding box center [532, 327] width 374 height 57
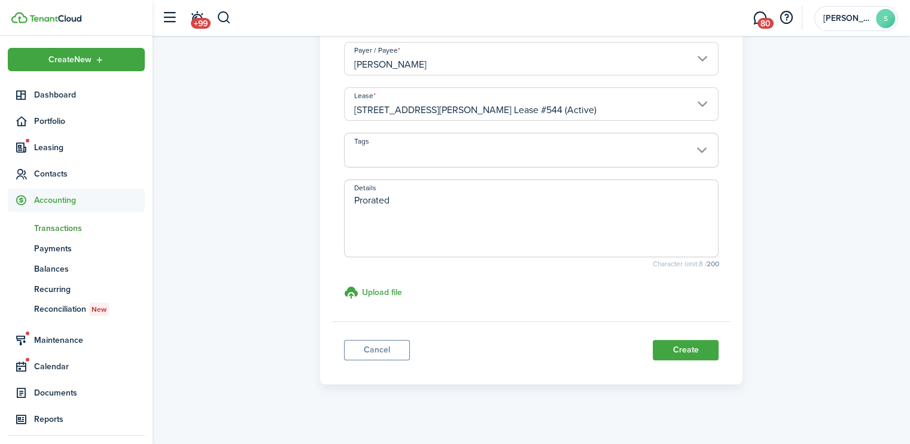
scroll to position [249, 0]
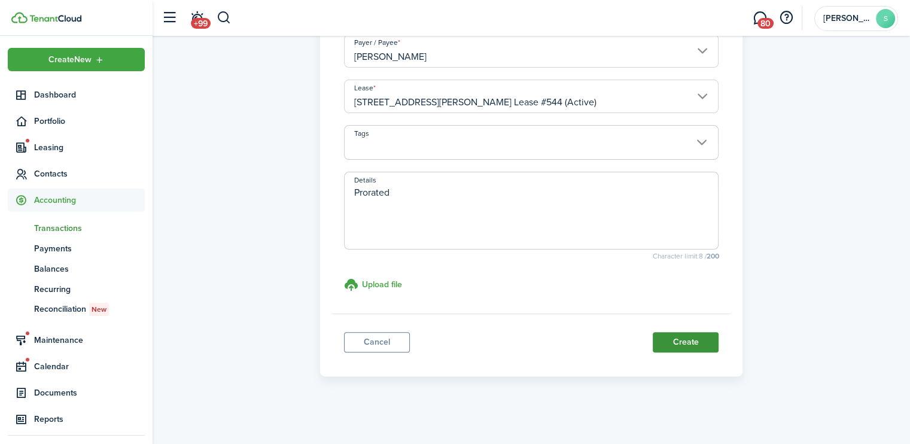
type textarea "Prorated"
click at [691, 338] on button "Create" at bounding box center [686, 342] width 66 height 20
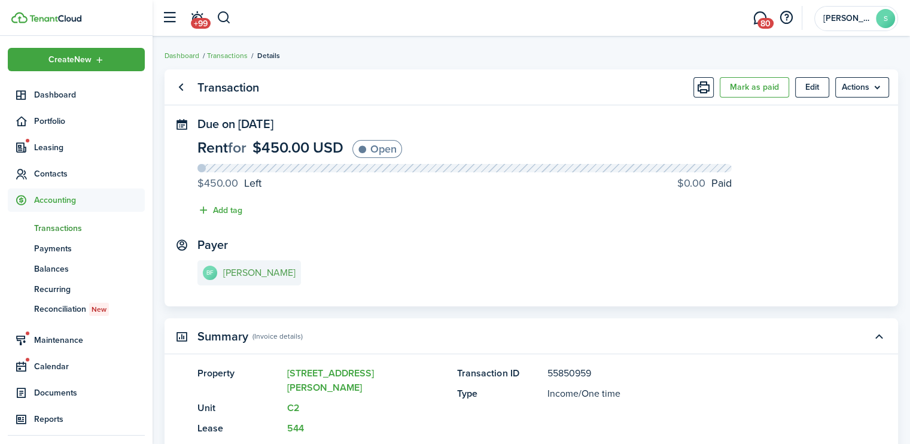
click at [274, 276] on e-details-info-title "[PERSON_NAME]" at bounding box center [259, 273] width 72 height 11
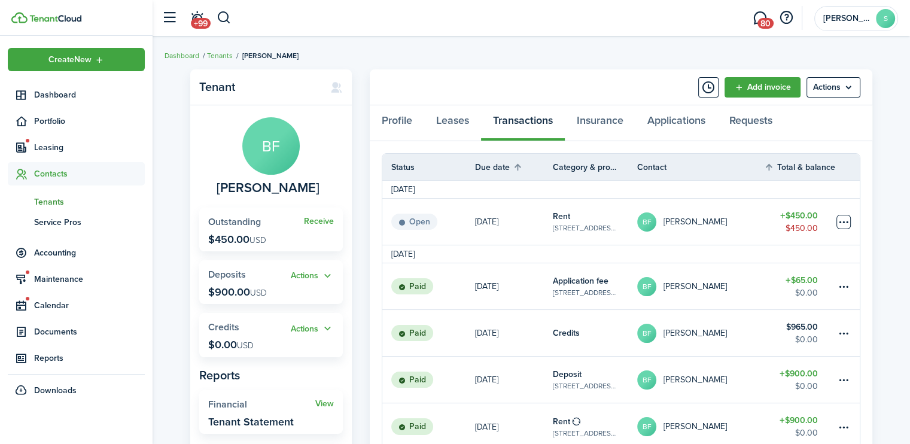
click at [843, 223] on table-menu-btn-icon at bounding box center [844, 222] width 14 height 14
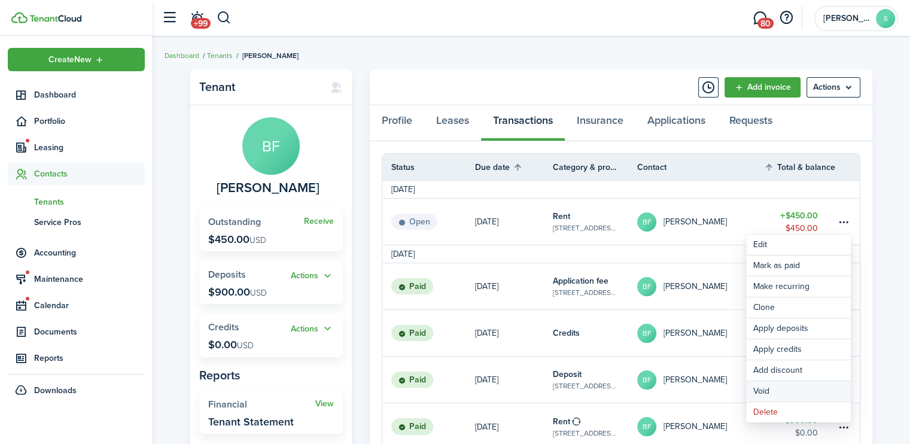
click at [759, 394] on button "Void" at bounding box center [798, 391] width 105 height 20
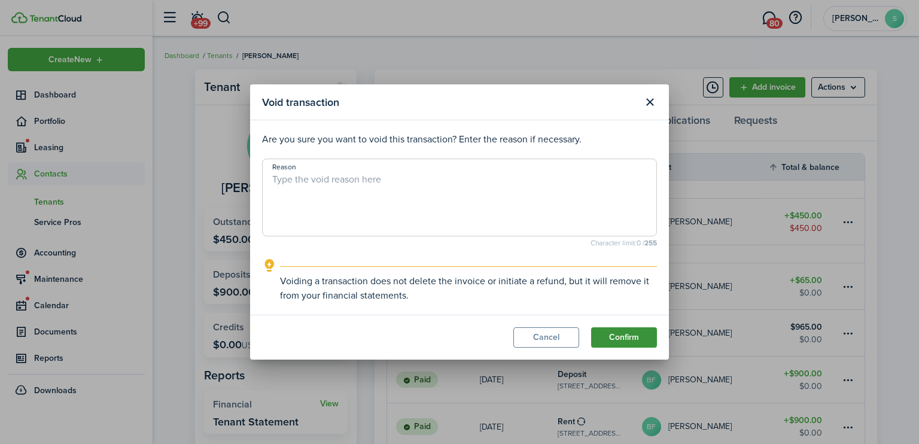
click at [638, 333] on button "Confirm" at bounding box center [624, 337] width 66 height 20
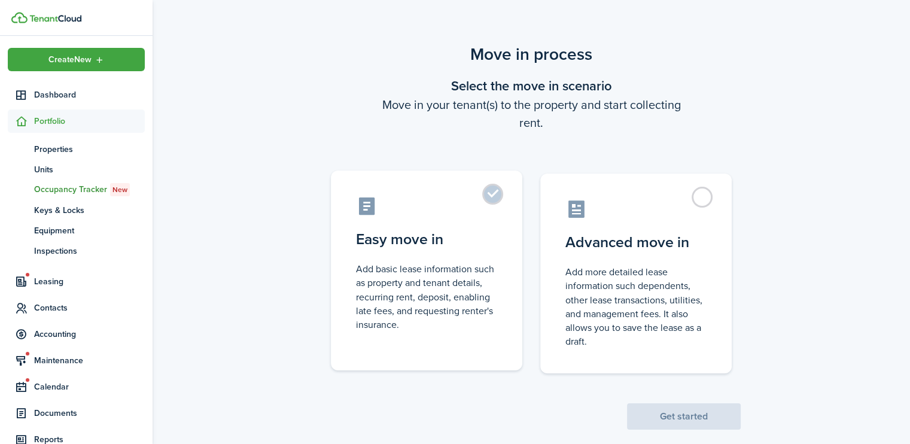
click at [496, 195] on label "Easy move in Add basic lease information such as property and tenant details, r…" at bounding box center [427, 271] width 192 height 200
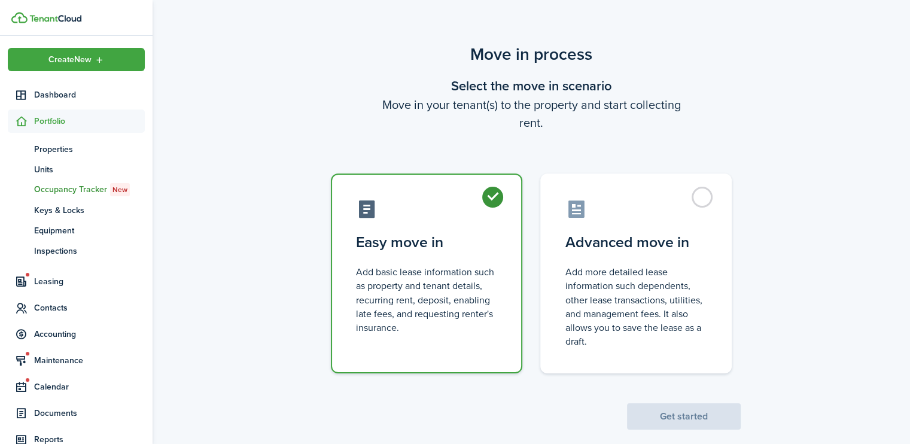
radio input "true"
click at [674, 420] on button "Get started" at bounding box center [684, 416] width 114 height 26
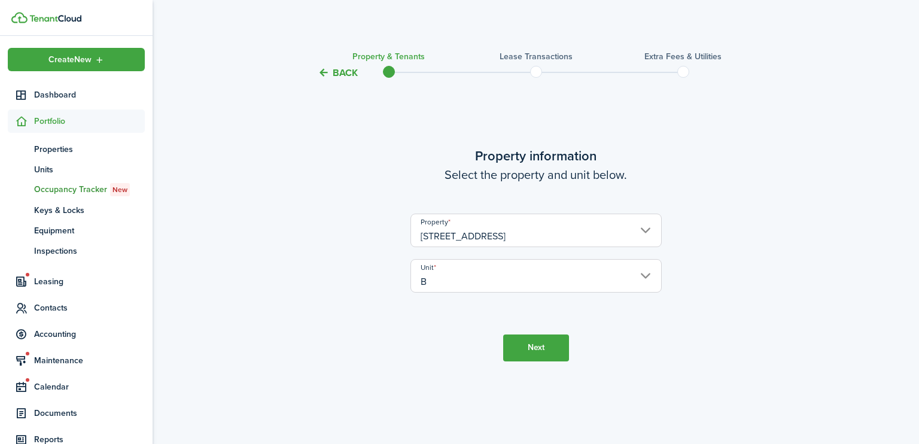
click at [524, 351] on button "Next" at bounding box center [536, 348] width 66 height 27
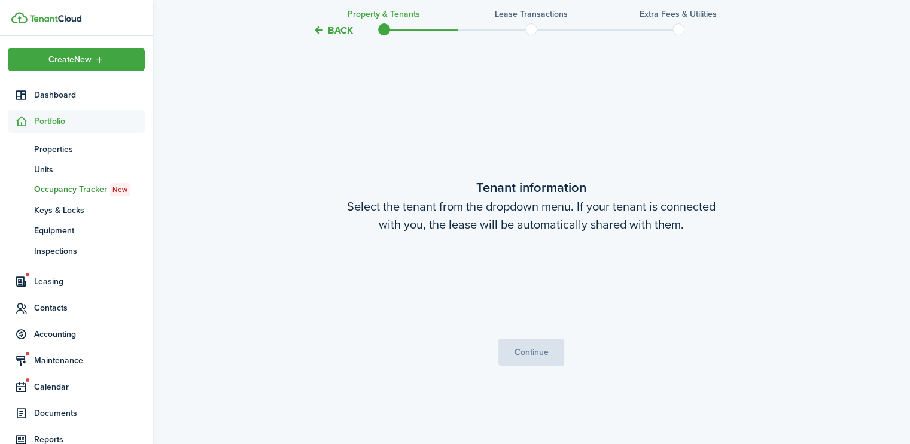
scroll to position [364, 0]
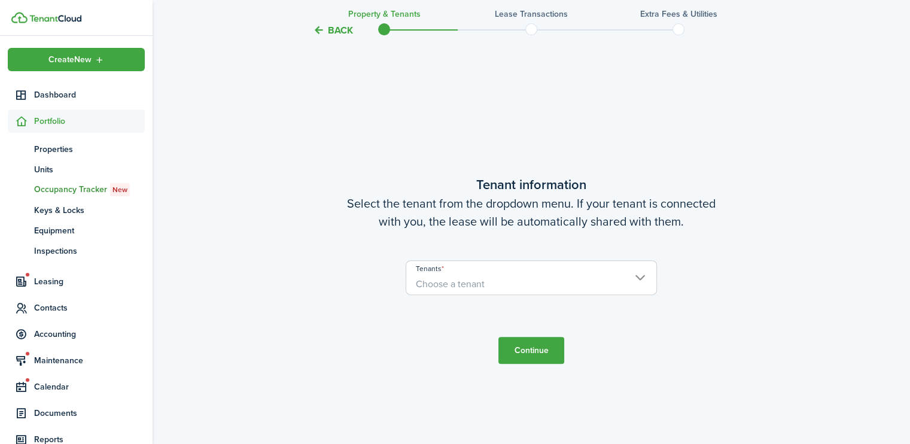
click at [575, 276] on span "Choose a tenant" at bounding box center [531, 284] width 250 height 20
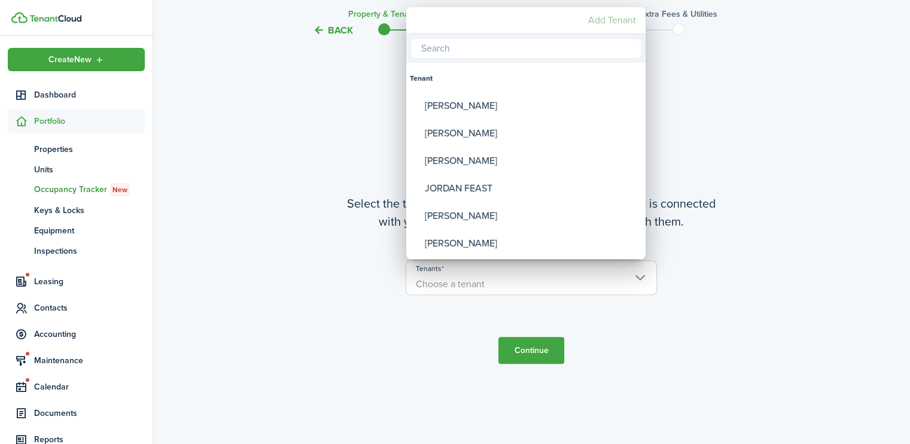
click at [596, 23] on mbsc-button "Add Tenant" at bounding box center [611, 21] width 57 height 22
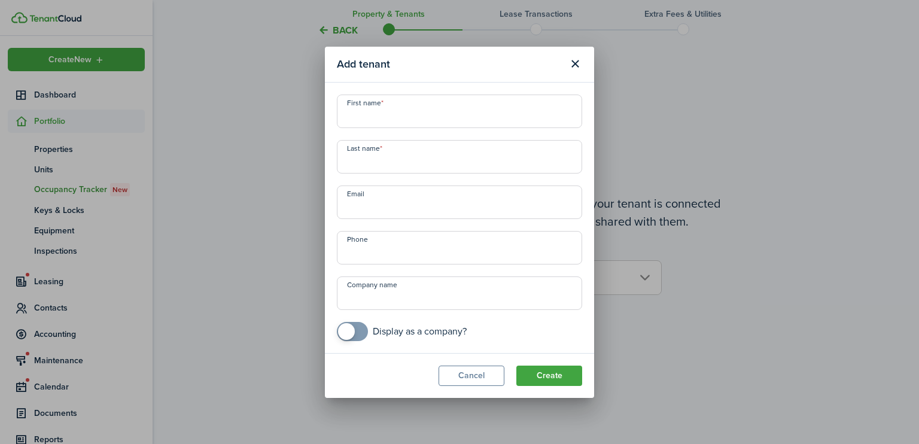
click at [364, 113] on input "First name" at bounding box center [459, 112] width 245 height 34
type input "Breylnn"
click at [358, 162] on input "Last name" at bounding box center [459, 157] width 245 height 34
type input "[PERSON_NAME]"
click at [361, 250] on input "+1" at bounding box center [459, 248] width 245 height 34
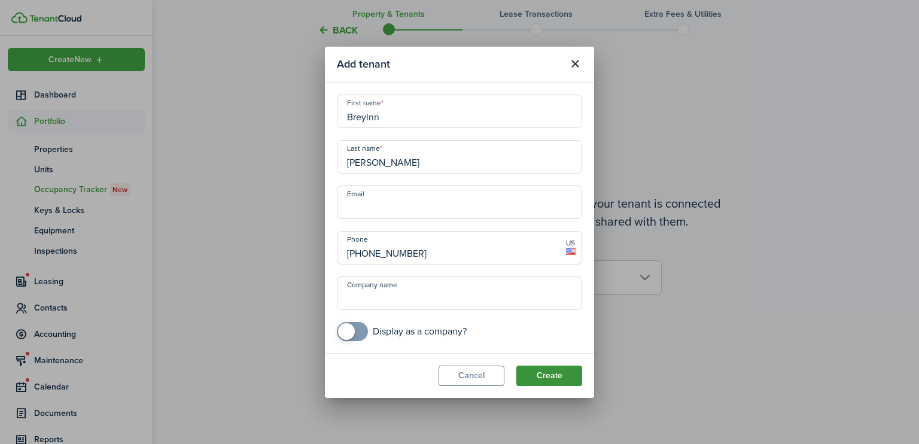
type input "[PHONE_NUMBER]"
click at [556, 369] on button "Create" at bounding box center [549, 376] width 66 height 20
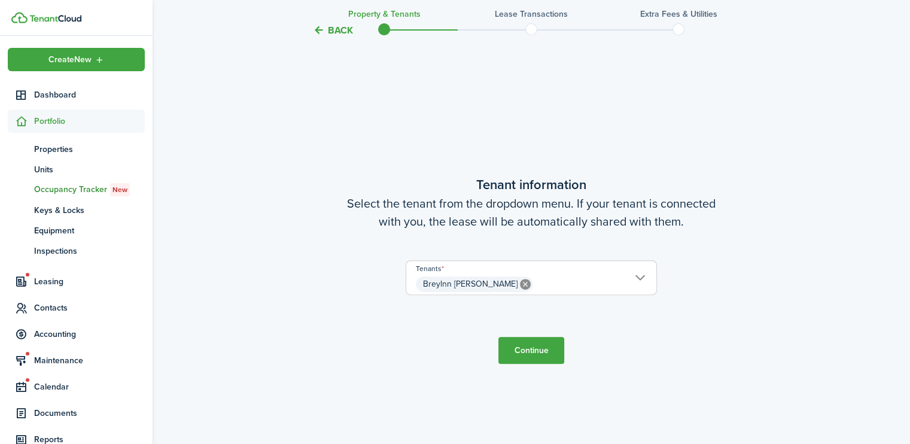
click at [515, 342] on button "Continue" at bounding box center [532, 350] width 66 height 27
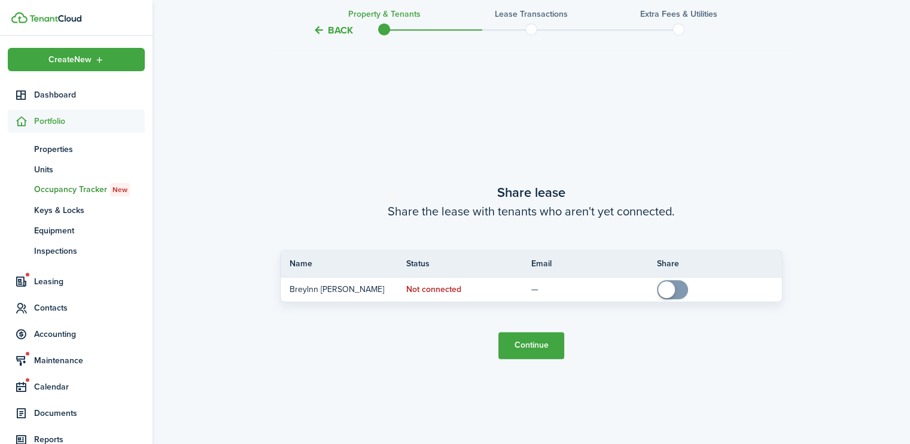
scroll to position [808, 0]
click at [525, 342] on button "Continue" at bounding box center [532, 343] width 66 height 27
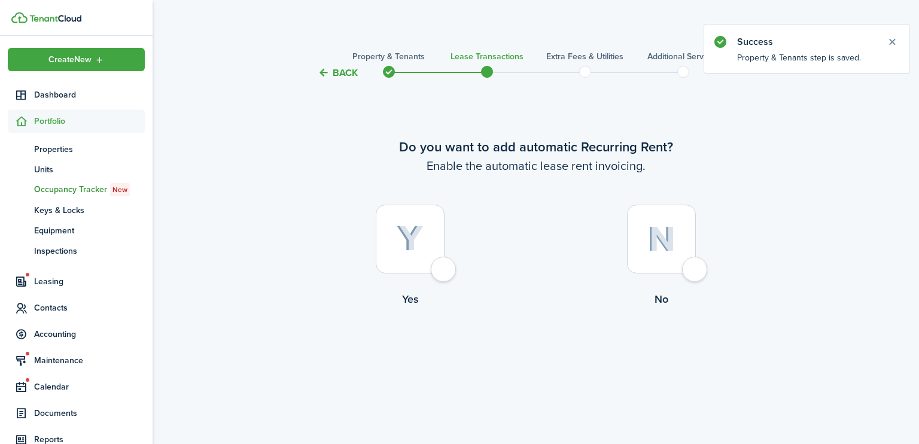
click at [439, 265] on div at bounding box center [410, 239] width 69 height 69
radio input "true"
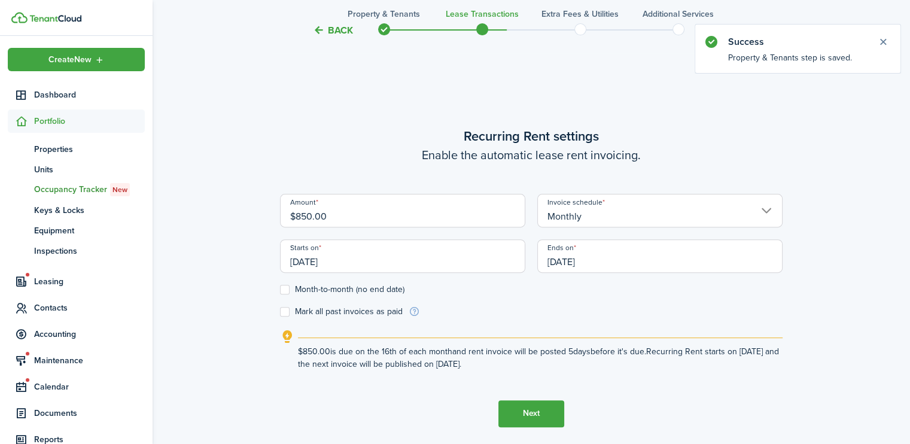
scroll to position [364, 0]
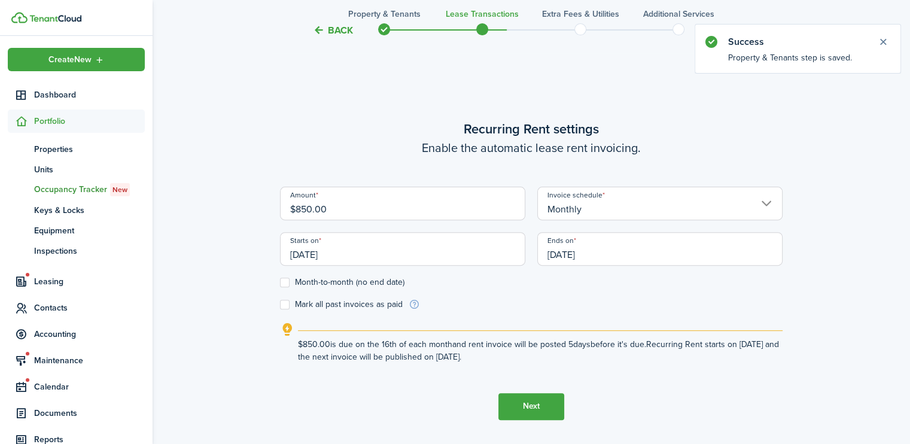
click at [306, 204] on input "$850.00" at bounding box center [402, 204] width 245 height 34
click at [348, 256] on input "[DATE]" at bounding box center [402, 249] width 245 height 34
type input "$860.00"
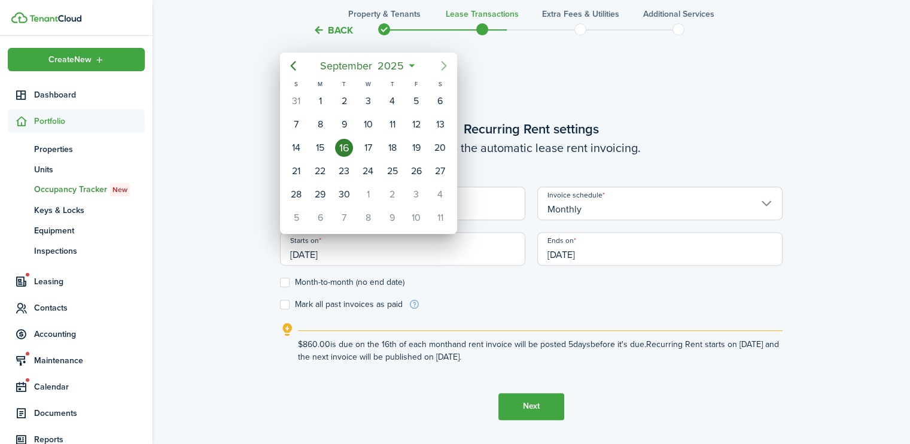
click at [449, 68] on icon "Next page" at bounding box center [444, 66] width 14 height 14
click at [370, 102] on div "1" at bounding box center [368, 101] width 18 height 18
type input "[DATE]"
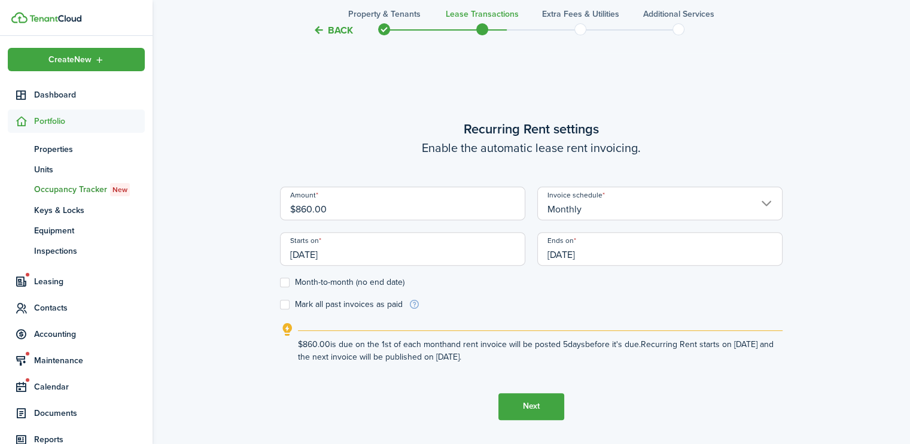
click at [567, 248] on input "[DATE]" at bounding box center [659, 249] width 245 height 34
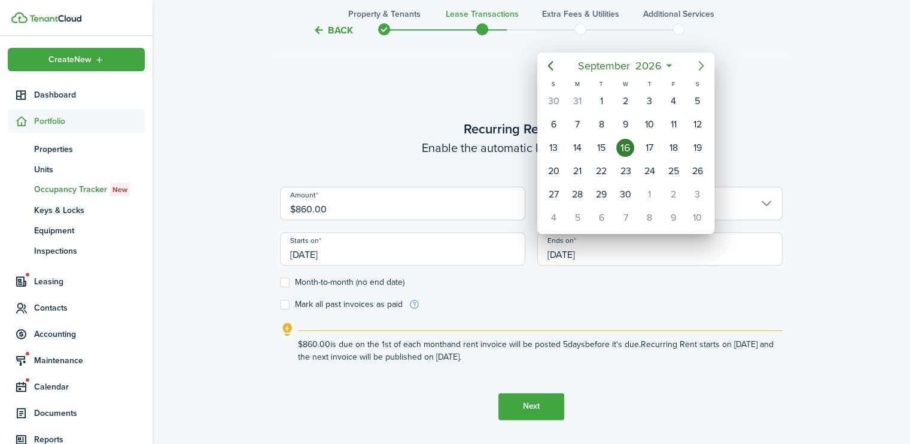
click at [700, 69] on icon "Next page" at bounding box center [700, 66] width 5 height 10
click at [701, 187] on div "31" at bounding box center [698, 195] width 18 height 18
type input "10/31/2026"
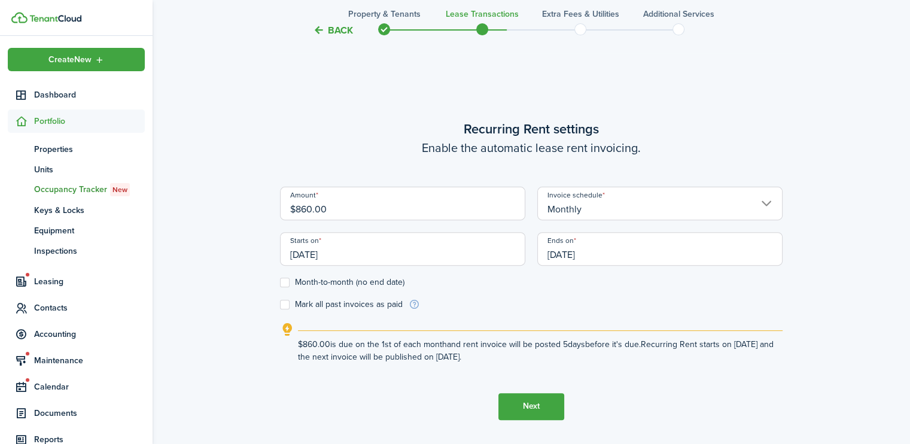
click at [284, 281] on label "Month-to-month (no end date)" at bounding box center [342, 283] width 124 height 10
click at [280, 282] on input "Month-to-month (no end date)" at bounding box center [279, 282] width 1 height 1
checkbox input "true"
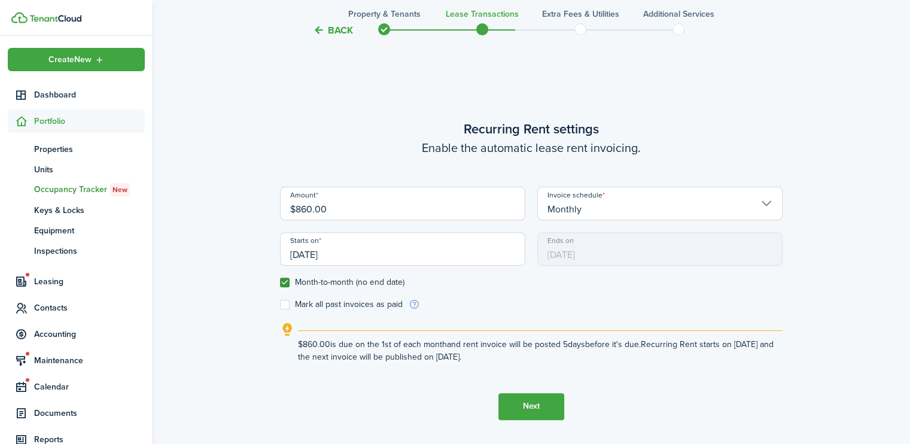
click at [534, 402] on button "Next" at bounding box center [532, 406] width 66 height 27
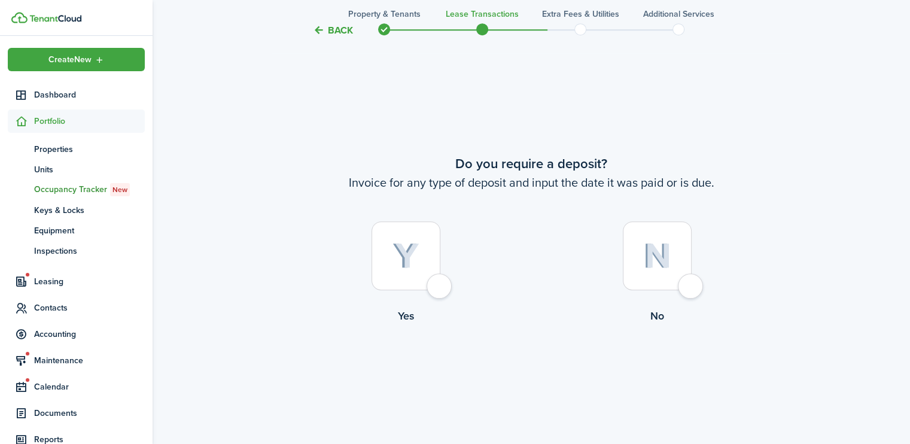
scroll to position [808, 0]
click at [440, 288] on div at bounding box center [406, 254] width 69 height 69
radio input "true"
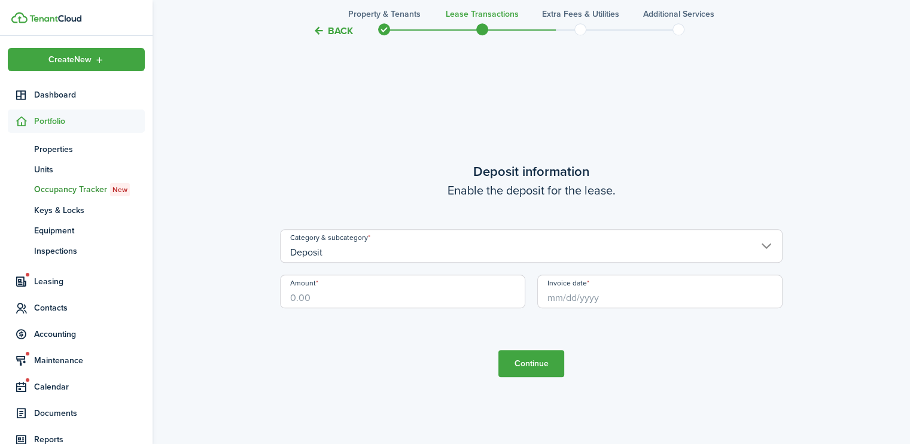
scroll to position [1253, 0]
click at [321, 300] on input "Amount" at bounding box center [402, 291] width 245 height 34
type input "$860.00"
click at [575, 302] on input "Invoice date" at bounding box center [659, 291] width 245 height 34
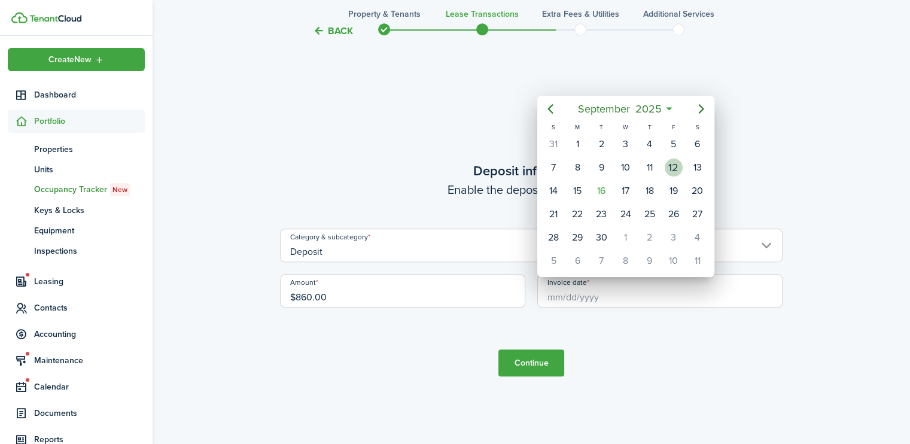
click at [677, 163] on div "12" at bounding box center [674, 168] width 18 height 18
type input "09/12/2025"
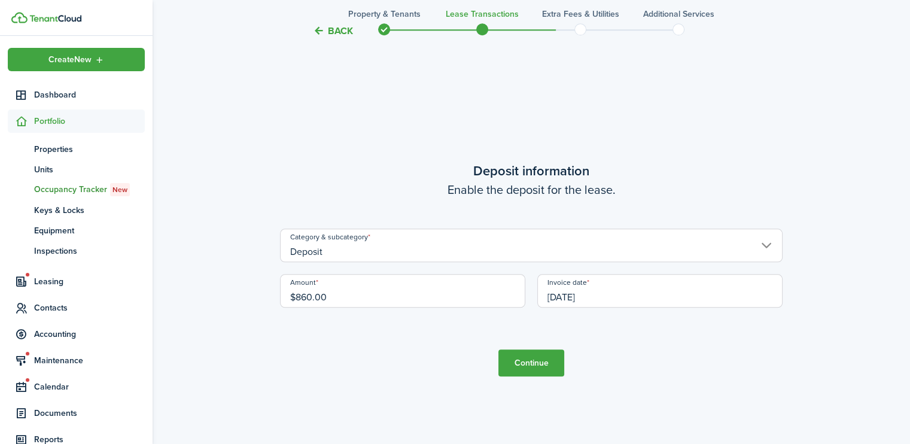
click at [534, 368] on button "Continue" at bounding box center [532, 362] width 66 height 27
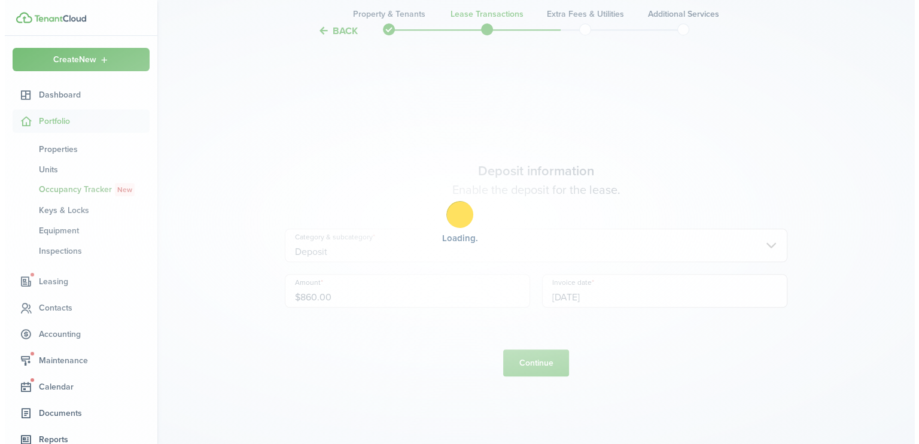
scroll to position [0, 0]
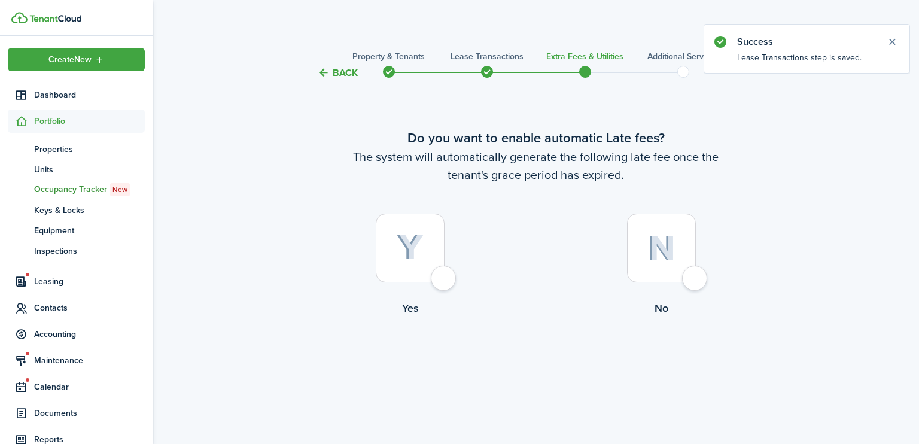
click at [442, 273] on div at bounding box center [410, 248] width 69 height 69
radio input "true"
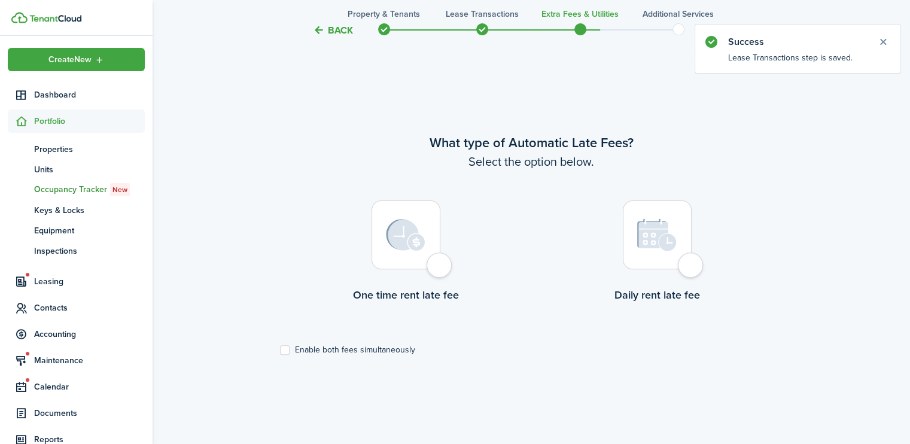
scroll to position [364, 0]
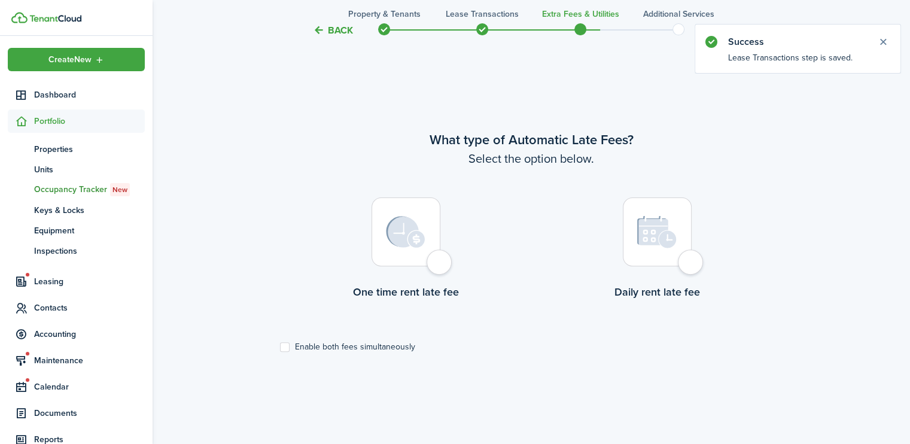
click at [440, 266] on div at bounding box center [406, 231] width 69 height 69
radio input "true"
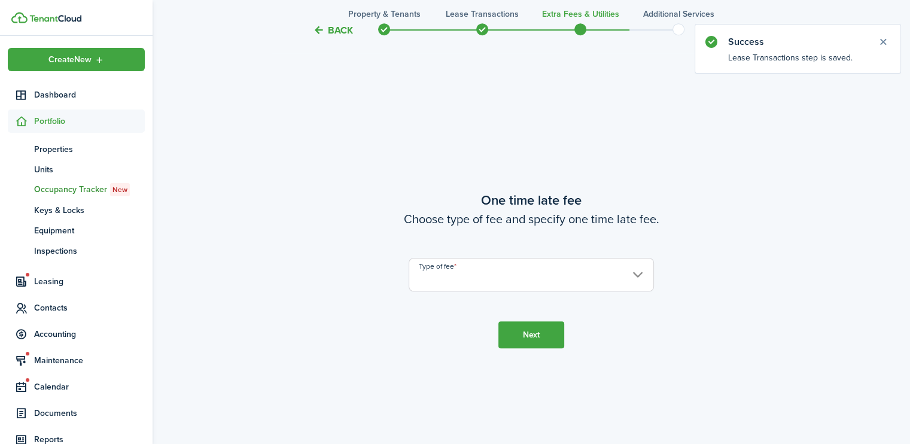
scroll to position [808, 0]
click at [468, 274] on input "Type of fee" at bounding box center [531, 274] width 245 height 34
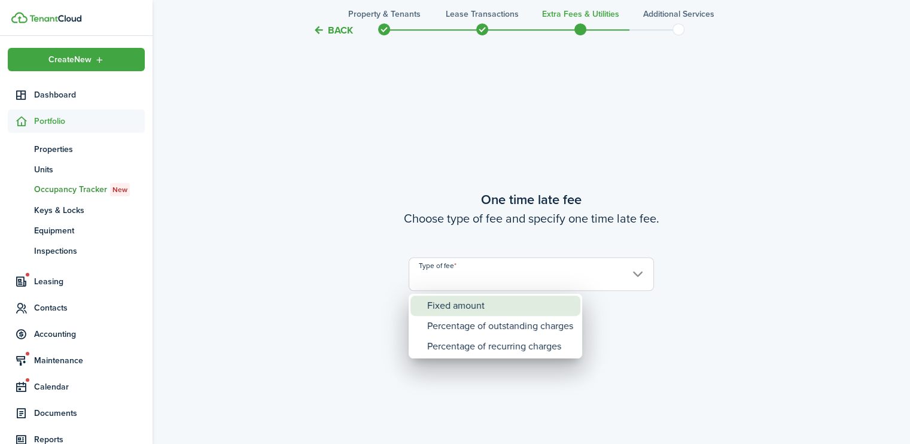
click at [436, 302] on div "Fixed amount" at bounding box center [500, 306] width 146 height 20
type input "Fixed amount"
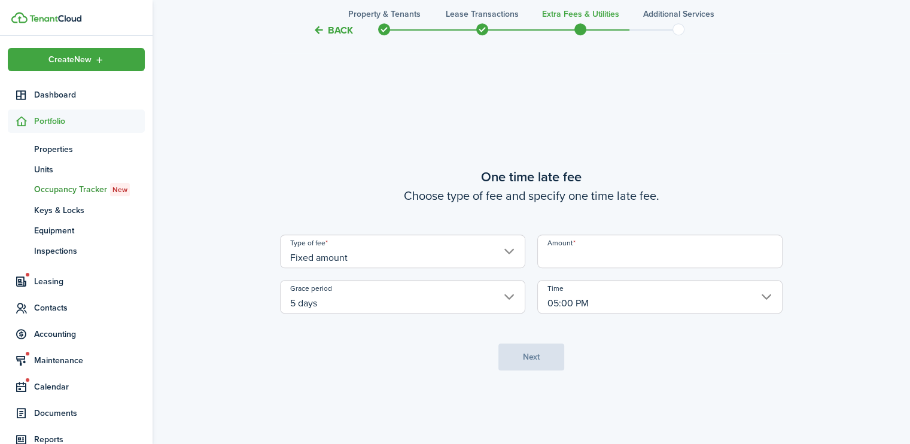
click at [575, 262] on input "Amount" at bounding box center [659, 252] width 245 height 34
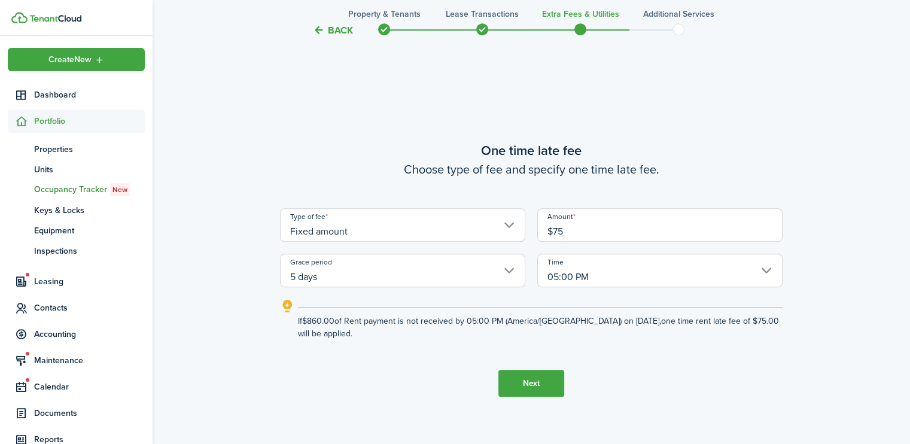
type input "$75.00"
click at [521, 376] on button "Next" at bounding box center [532, 383] width 66 height 27
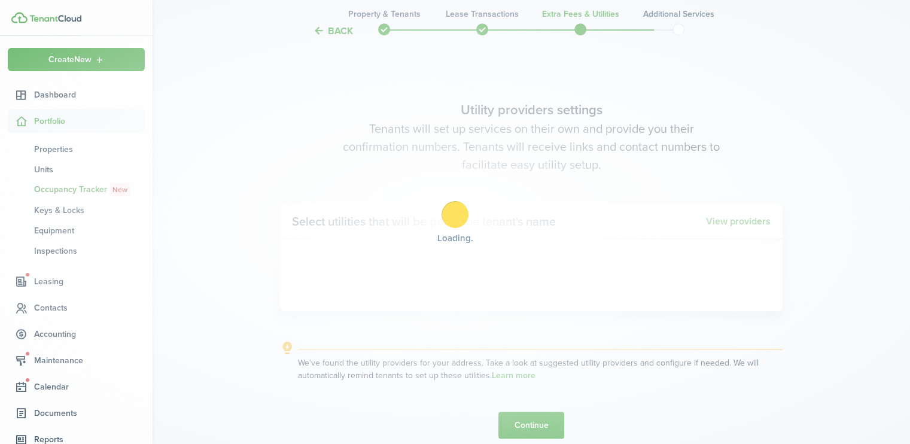
scroll to position [1253, 0]
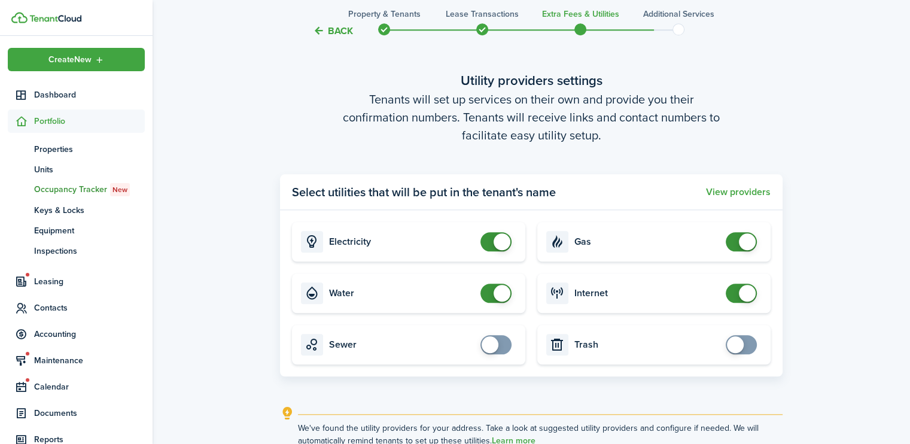
checkbox input "true"
click at [493, 344] on span at bounding box center [490, 344] width 17 height 17
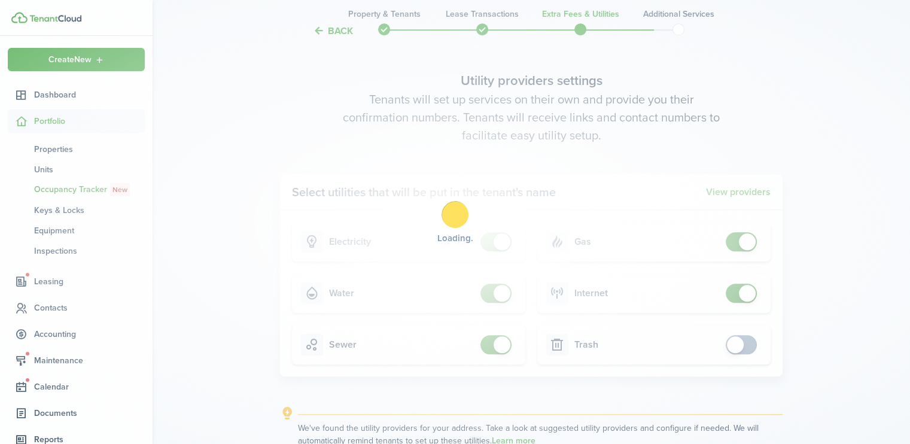
click at [738, 345] on div "Loading" at bounding box center [455, 222] width 910 height 444
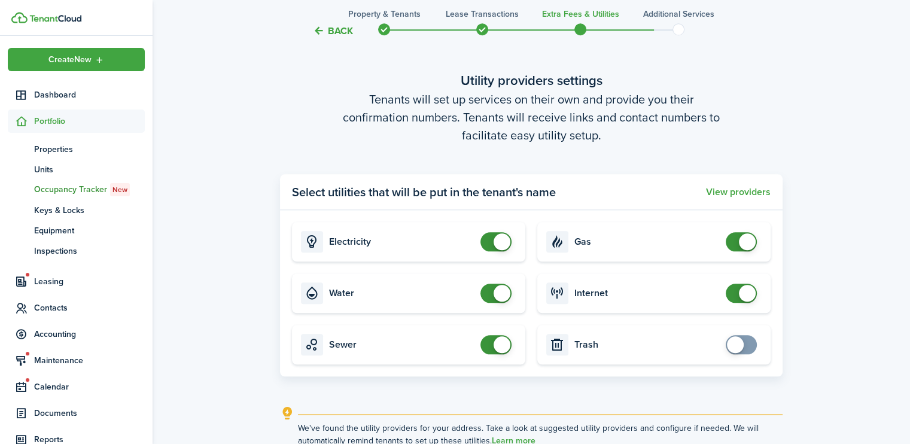
checkbox input "true"
click at [738, 345] on span at bounding box center [735, 344] width 17 height 17
checkbox input "false"
click at [740, 241] on span at bounding box center [747, 241] width 17 height 17
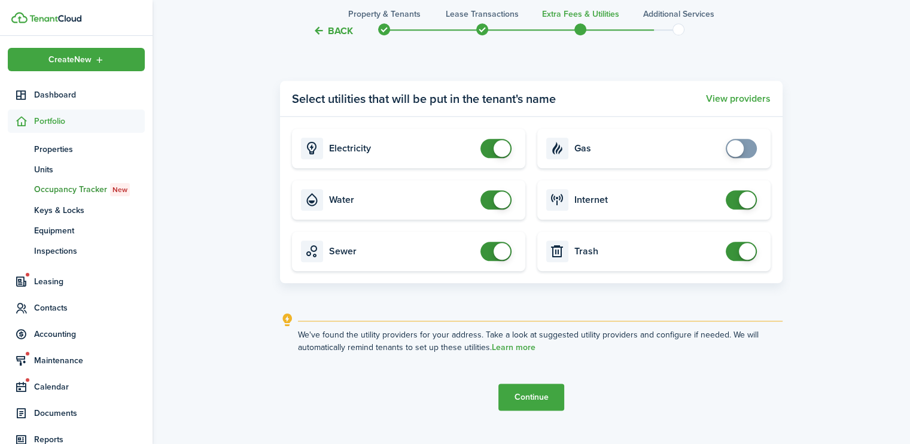
scroll to position [1369, 0]
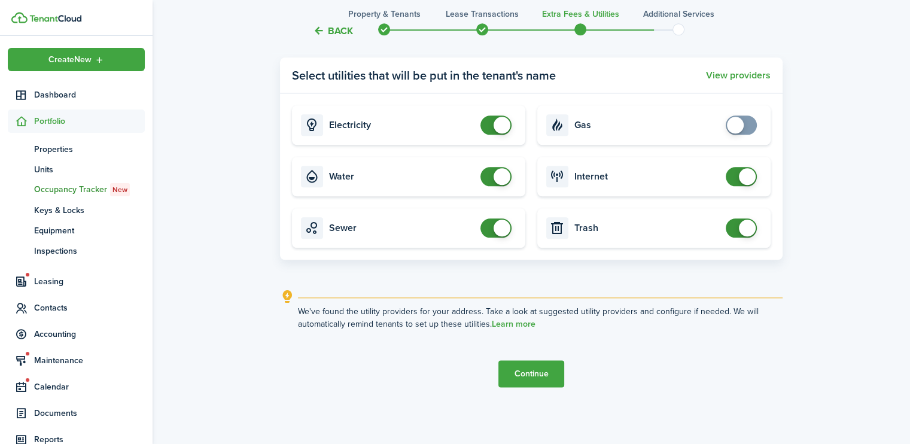
click at [531, 372] on button "Continue" at bounding box center [532, 373] width 66 height 27
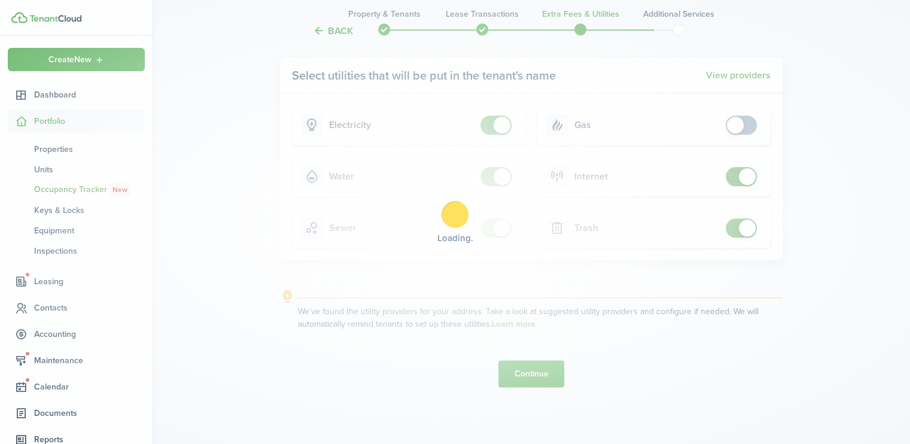
scroll to position [0, 0]
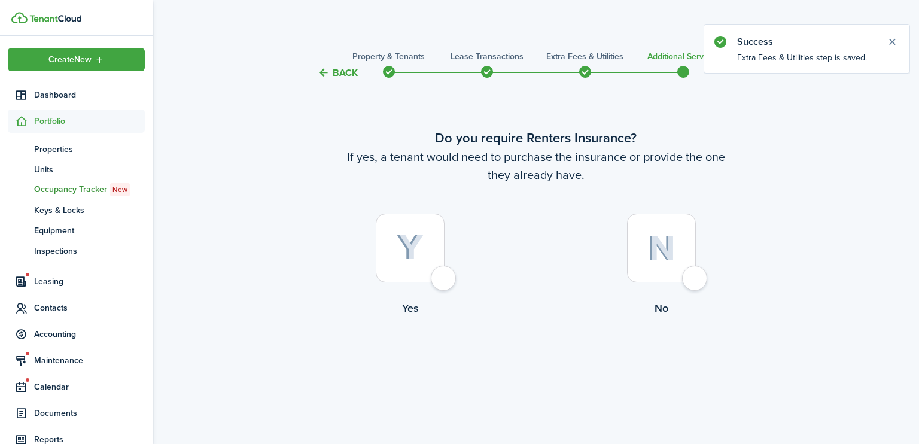
click at [692, 276] on div at bounding box center [661, 248] width 69 height 69
radio input "true"
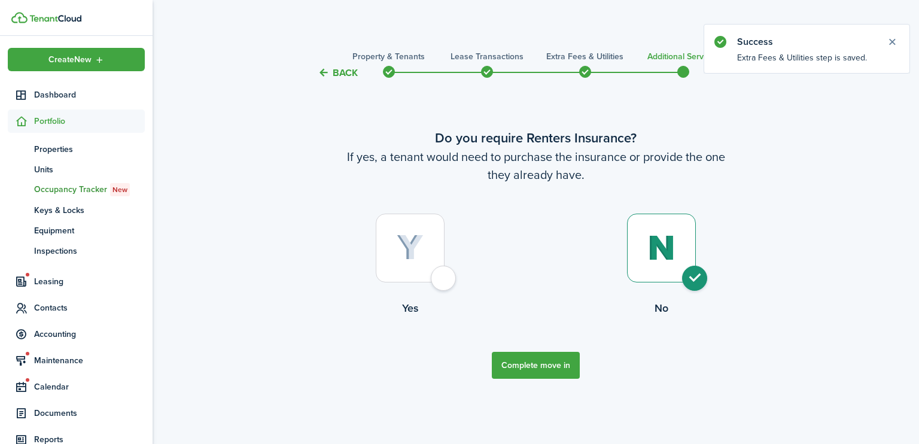
click at [543, 362] on button "Complete move in" at bounding box center [536, 365] width 88 height 27
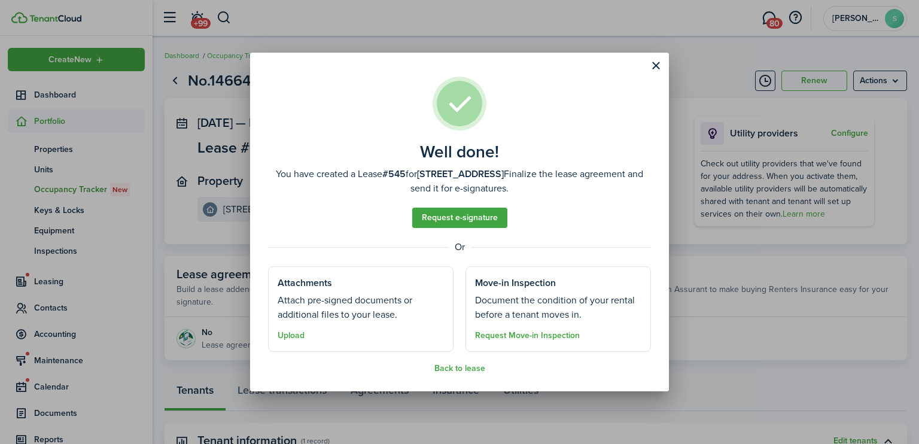
click at [448, 373] on well-done "Well done! You have created a Lease #545 for 14846 Forest Grove, Unit B. Finali…" at bounding box center [459, 222] width 419 height 339
click at [452, 370] on button "Back to lease" at bounding box center [459, 369] width 51 height 10
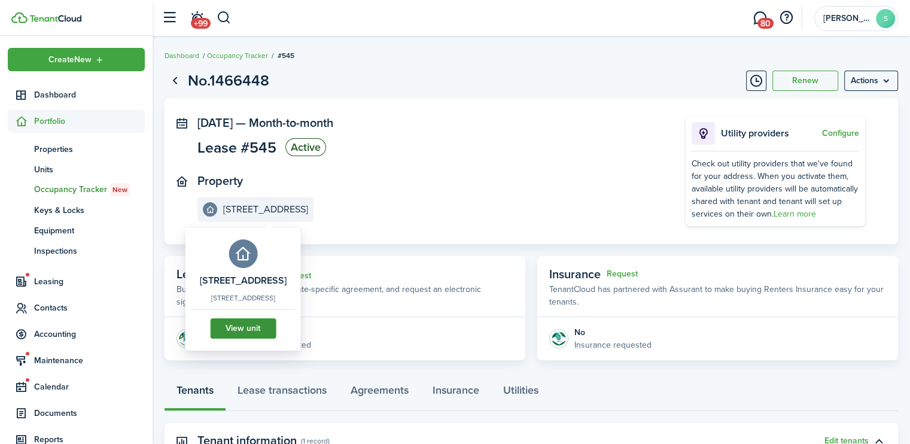
click at [268, 336] on link "View unit" at bounding box center [243, 328] width 66 height 20
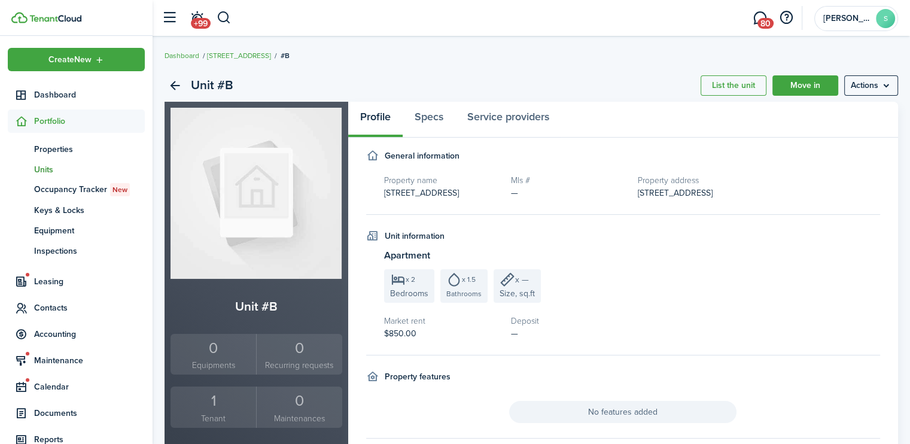
click at [214, 398] on div "1" at bounding box center [214, 401] width 80 height 23
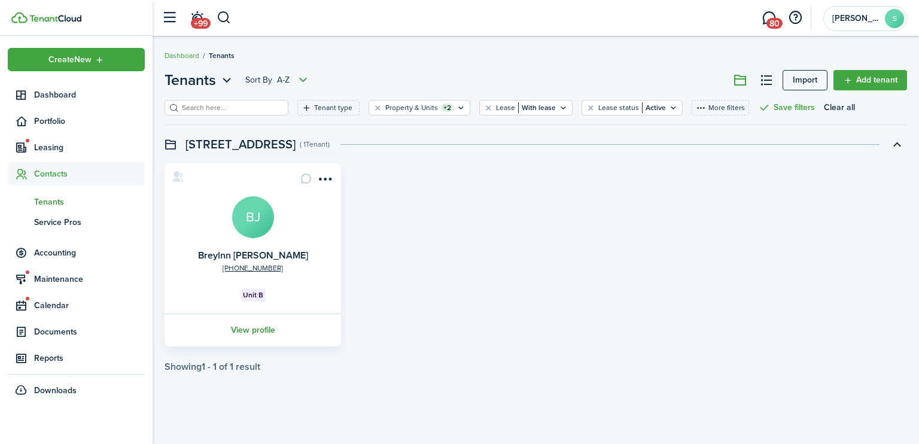
click at [247, 330] on link "View profile" at bounding box center [253, 330] width 180 height 33
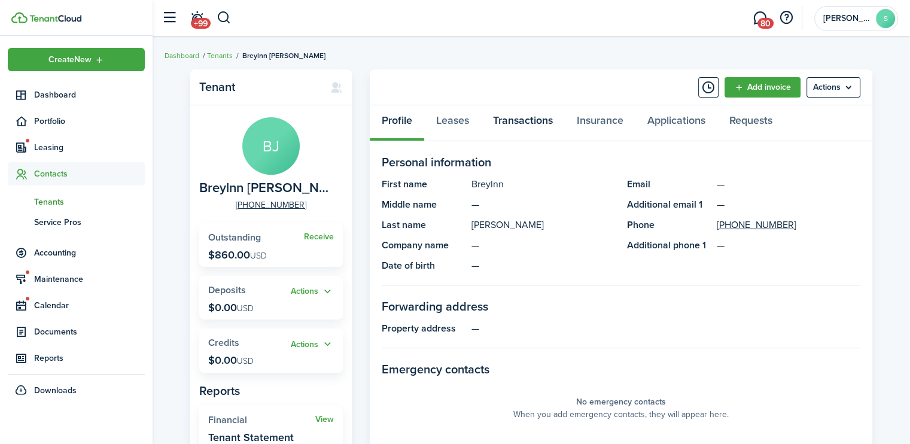
click at [523, 121] on link "Transactions" at bounding box center [523, 123] width 84 height 36
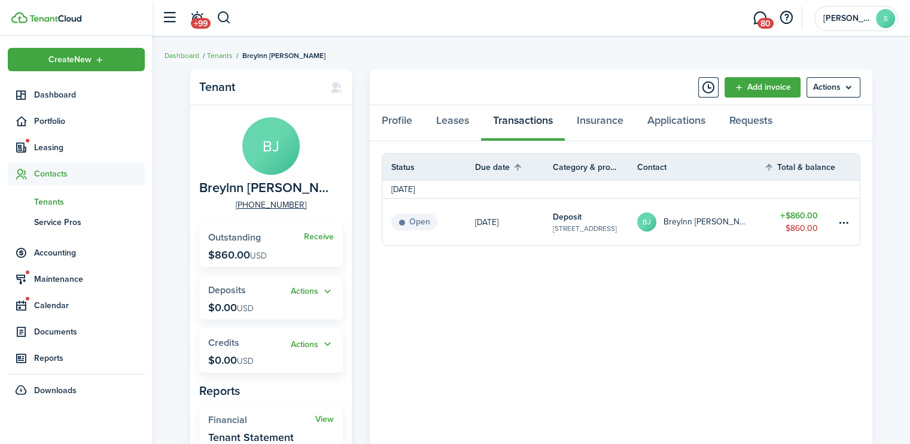
click at [417, 218] on status "Open" at bounding box center [414, 222] width 46 height 17
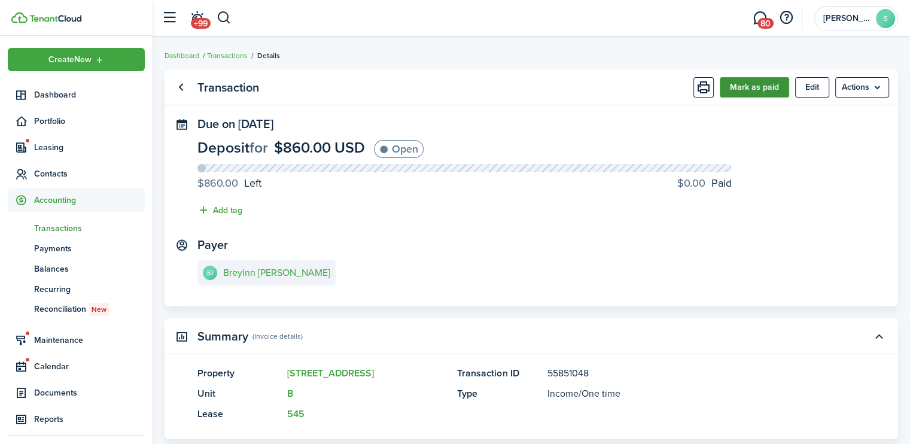
click at [744, 94] on button "Mark as paid" at bounding box center [754, 87] width 69 height 20
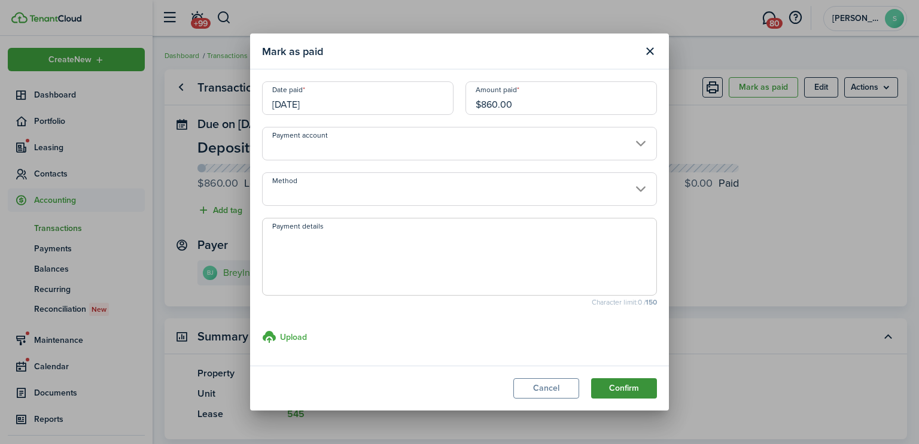
click at [618, 386] on button "Confirm" at bounding box center [624, 388] width 66 height 20
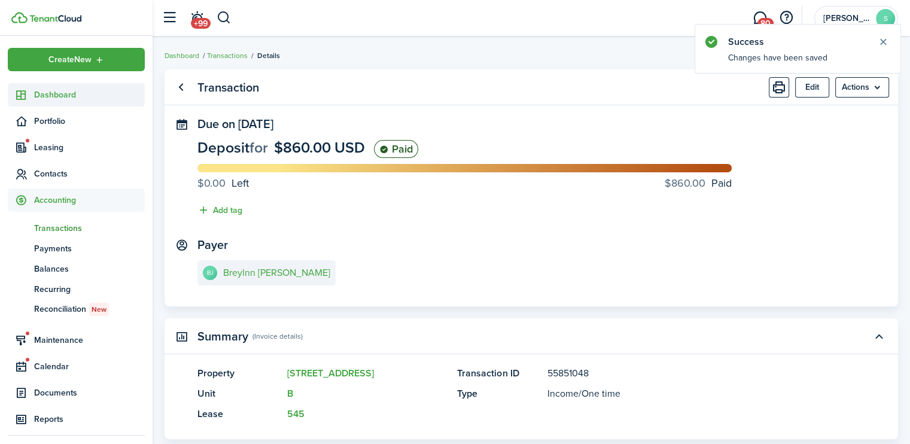
click at [68, 96] on span "Dashboard" at bounding box center [89, 95] width 111 height 13
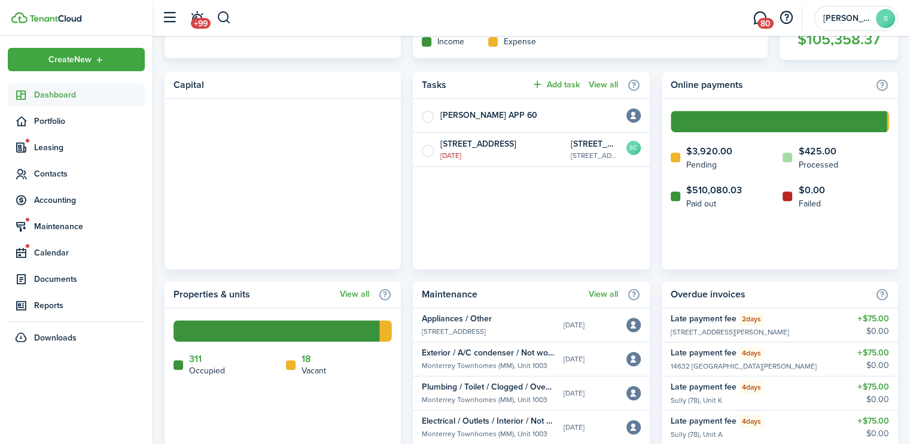
scroll to position [474, 0]
